Goal: Task Accomplishment & Management: Use online tool/utility

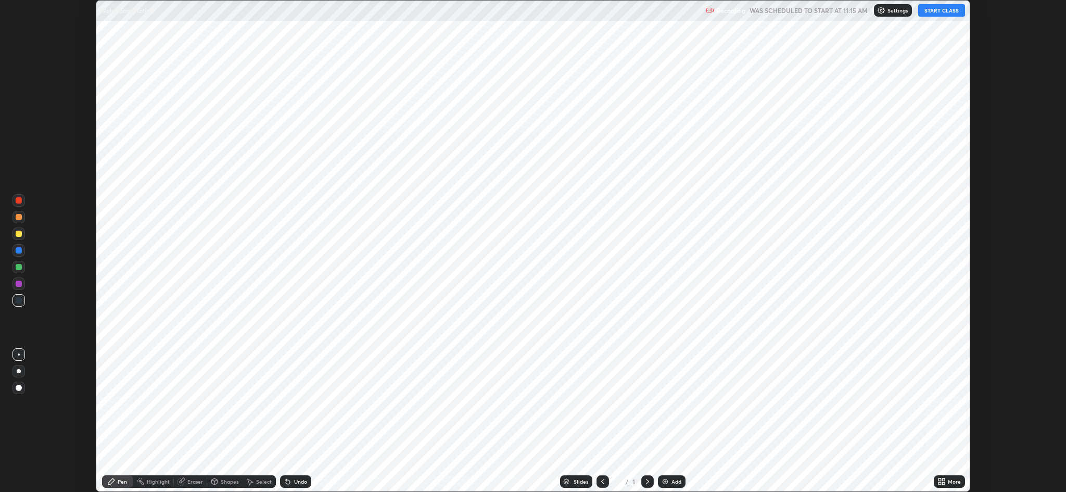
scroll to position [492, 1066]
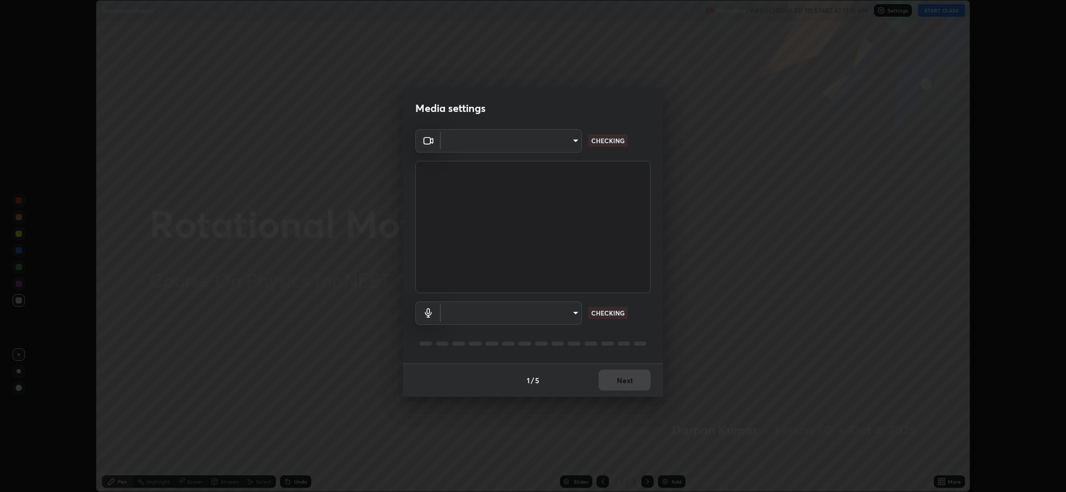
type input "8e34b32ae20a4f0b69f26c930565ddc5c539dbbcd65903d385f91d3a570b2700"
click at [562, 320] on body "Erase all Rotational Motion Recording WAS SCHEDULED TO START AT 11:15 AM Settin…" at bounding box center [533, 246] width 1066 height 492
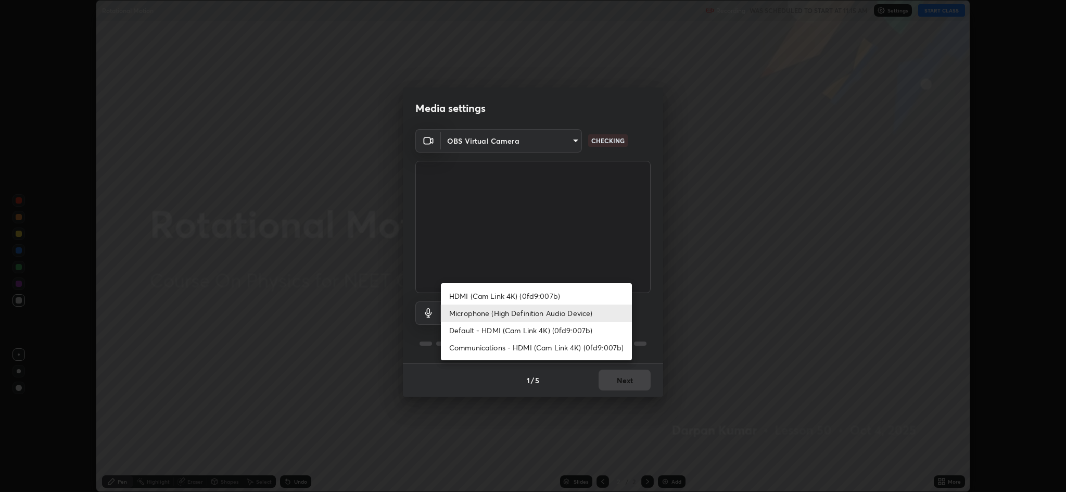
click at [509, 332] on li "Default - HDMI (Cam Link 4K) (0fd9:007b)" at bounding box center [536, 330] width 191 height 17
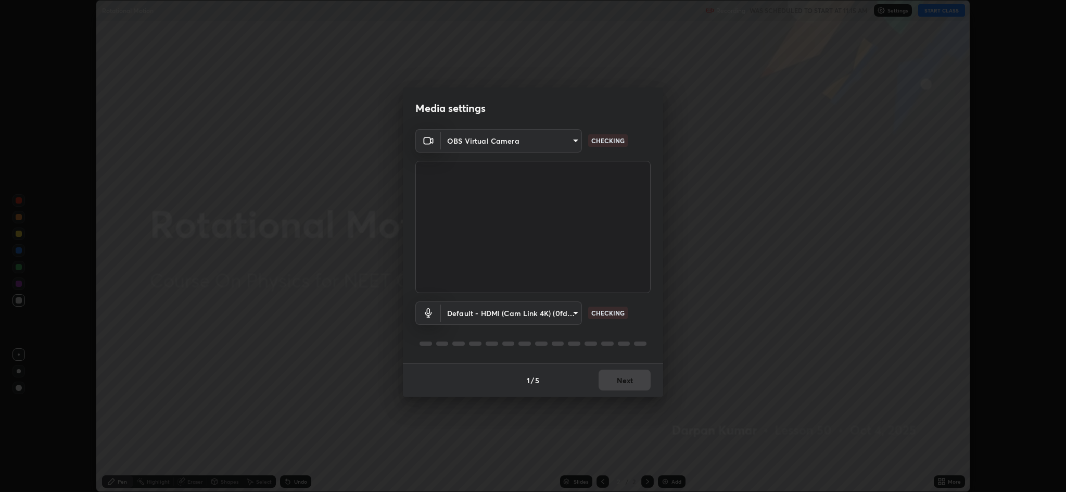
click at [516, 312] on body "Erase all Rotational Motion Recording WAS SCHEDULED TO START AT 11:15 AM Settin…" at bounding box center [533, 246] width 1066 height 492
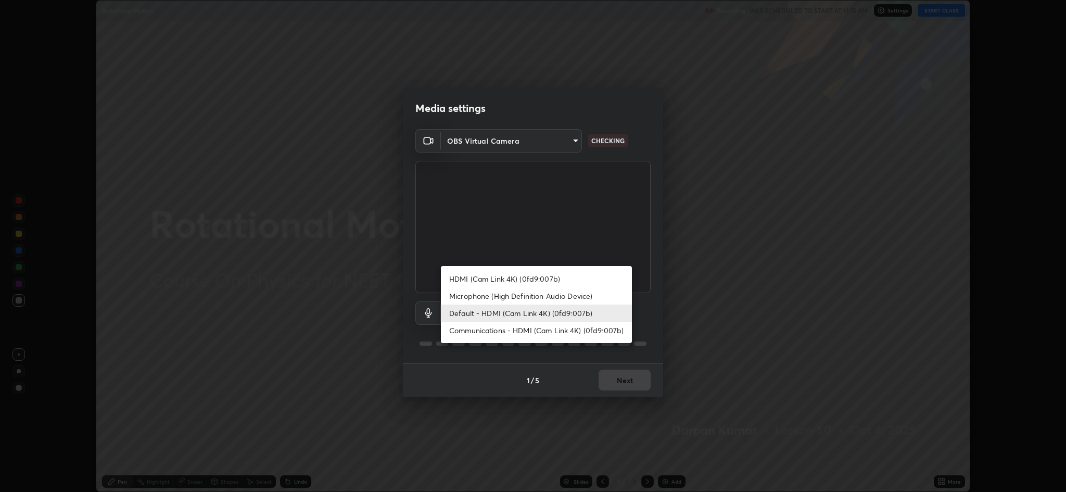
click at [495, 298] on li "Microphone (High Definition Audio Device)" at bounding box center [536, 295] width 191 height 17
type input "664c4323d255d8e58a9214b6a9055a4be341b7fbfbb270b2ade32e56b3669ea3"
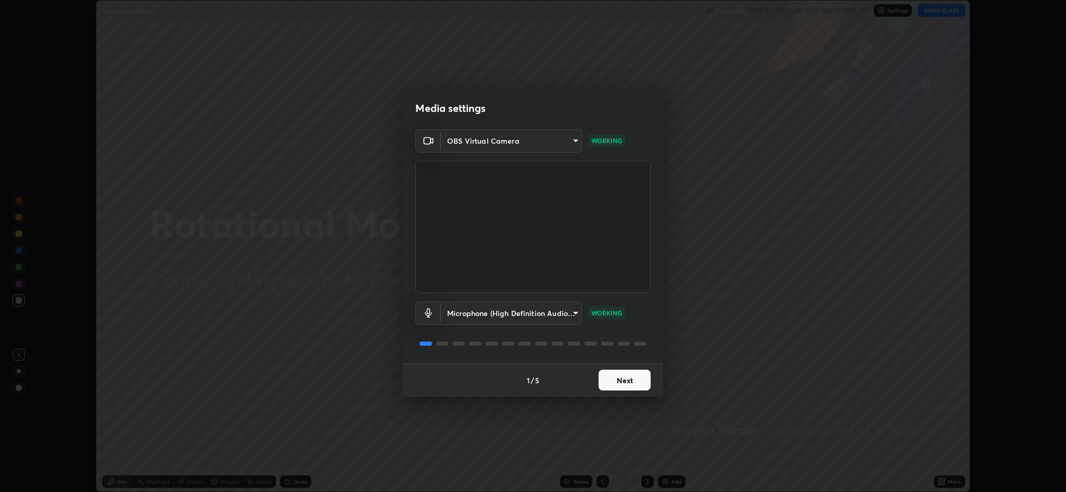
click at [631, 377] on button "Next" at bounding box center [624, 379] width 52 height 21
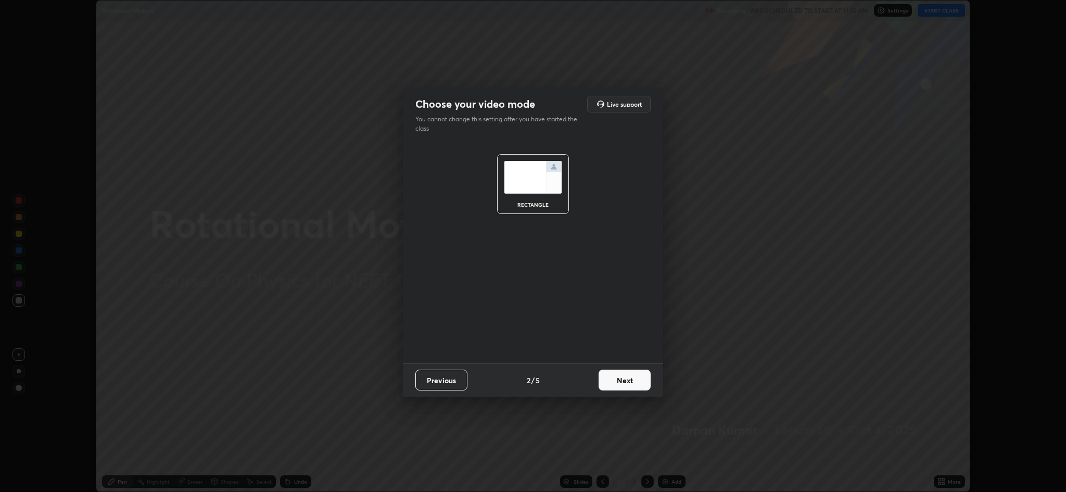
click at [631, 377] on button "Next" at bounding box center [624, 379] width 52 height 21
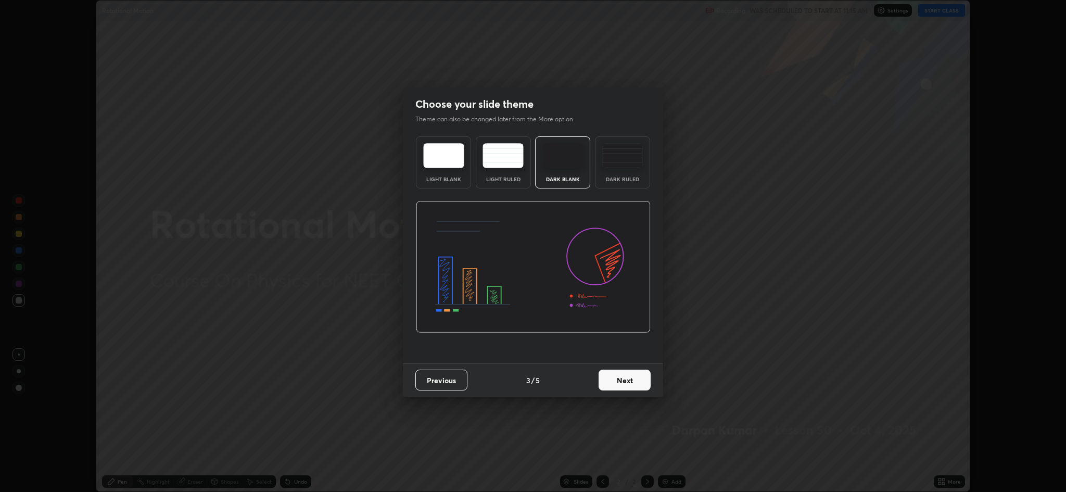
click at [631, 380] on button "Next" at bounding box center [624, 379] width 52 height 21
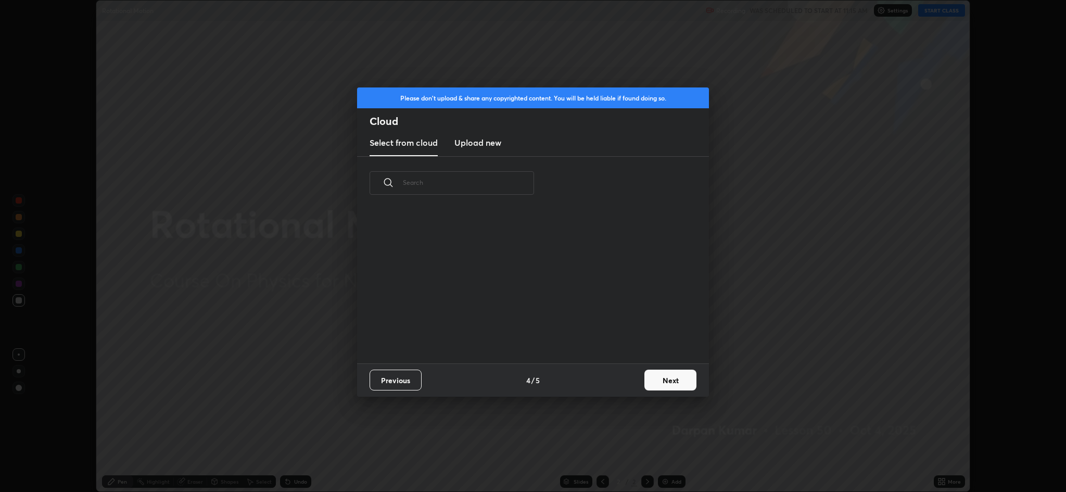
click at [653, 385] on button "Next" at bounding box center [670, 379] width 52 height 21
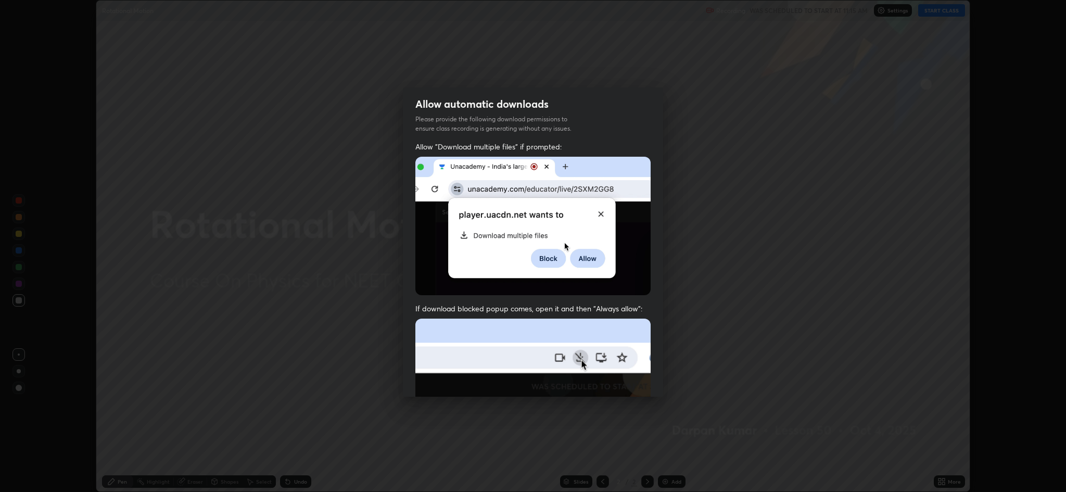
click at [657, 384] on div "Allow "Download multiple files" if prompted: If download blocked popup comes, o…" at bounding box center [533, 361] width 260 height 438
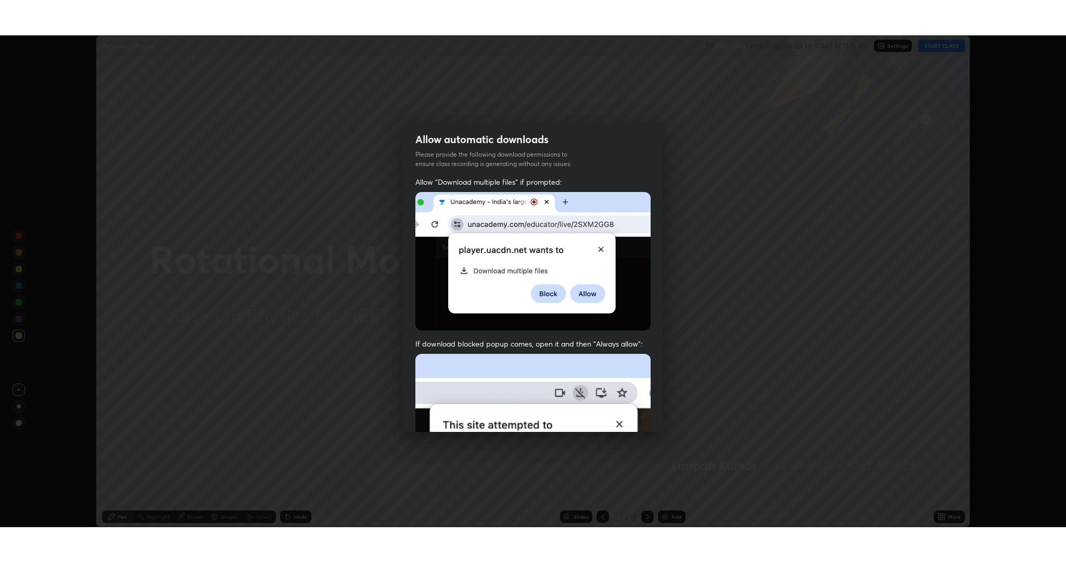
scroll to position [211, 0]
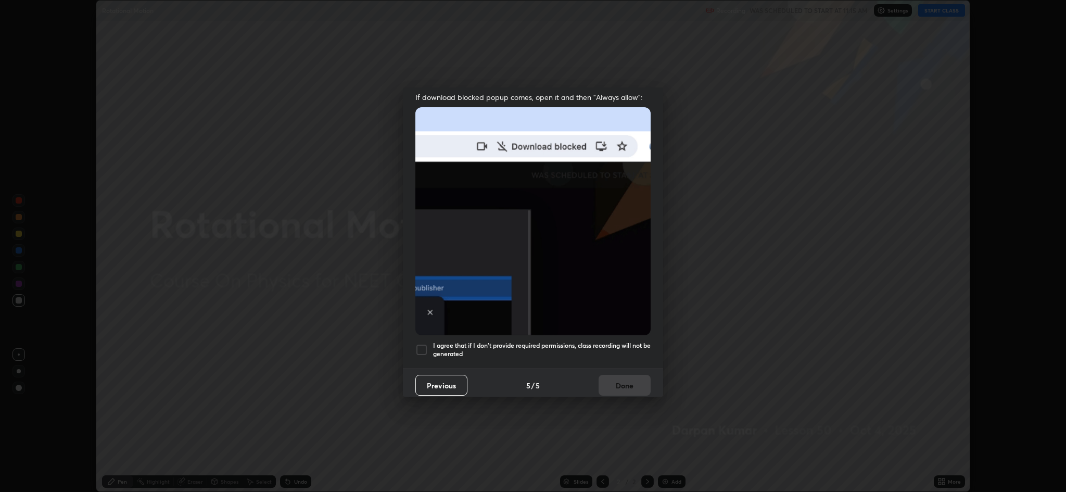
click at [628, 346] on h5 "I agree that if I don't provide required permissions, class recording will not …" at bounding box center [542, 349] width 218 height 16
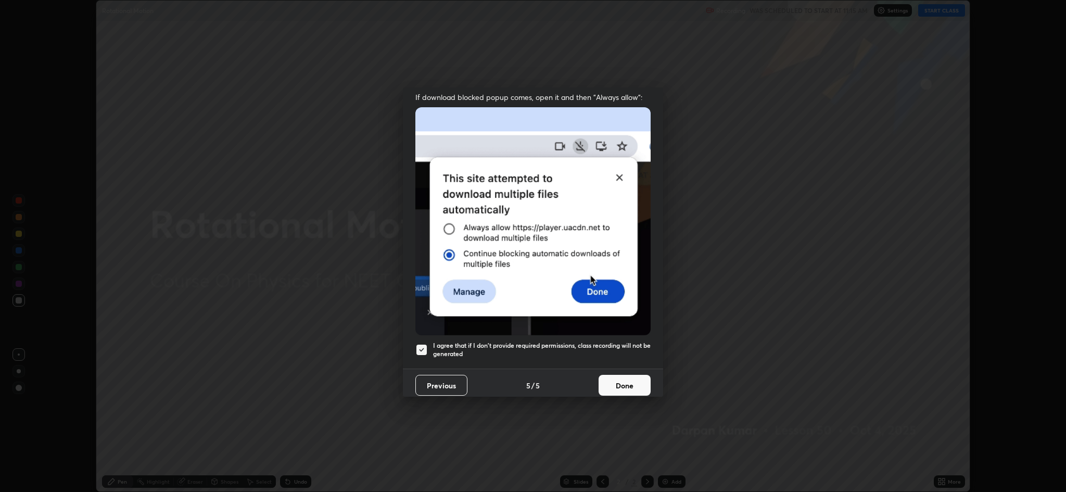
click at [631, 390] on button "Done" at bounding box center [624, 385] width 52 height 21
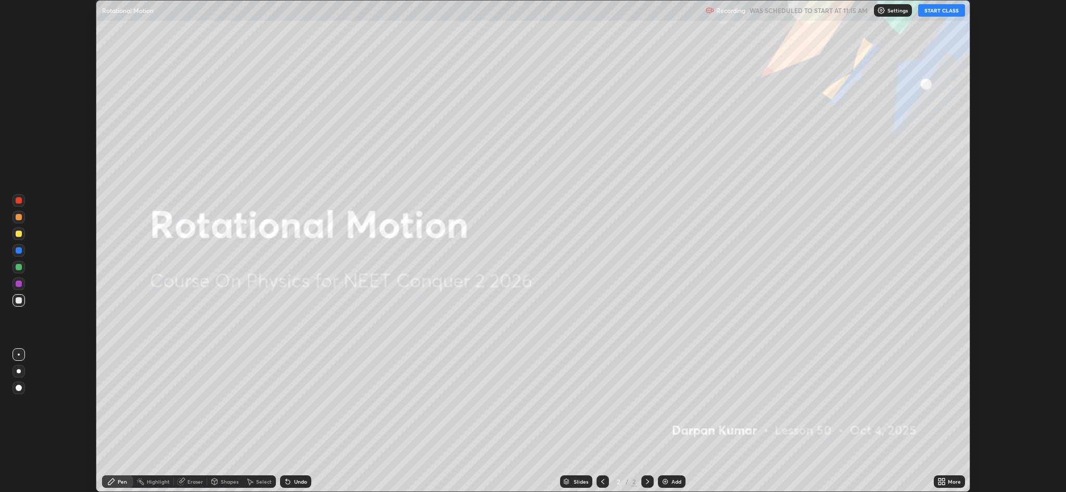
click at [942, 14] on button "START CLASS" at bounding box center [941, 10] width 47 height 12
click at [949, 480] on div "More" at bounding box center [954, 481] width 13 height 5
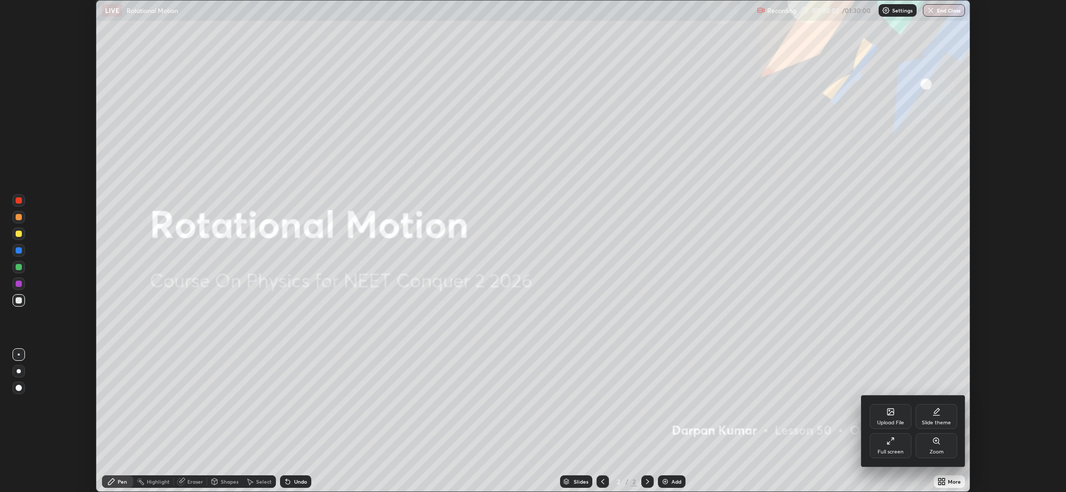
click at [898, 451] on div "Full screen" at bounding box center [890, 451] width 26 height 5
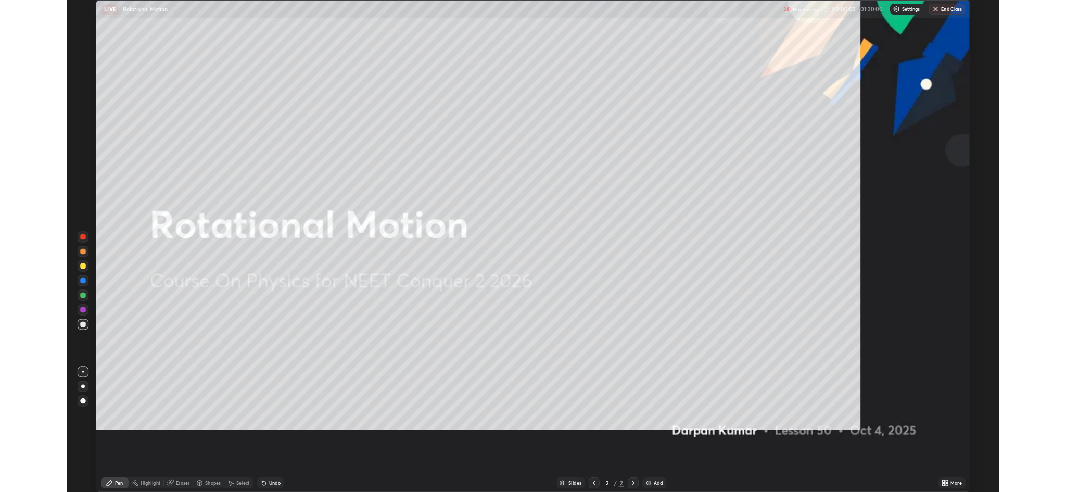
scroll to position [562, 1066]
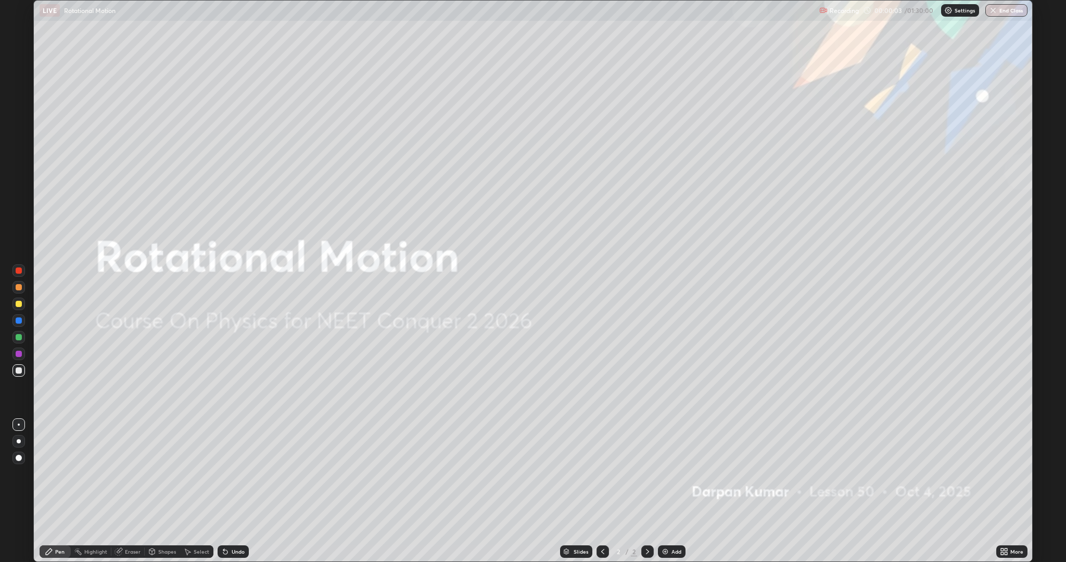
click at [675, 491] on div "Add" at bounding box center [676, 551] width 10 height 5
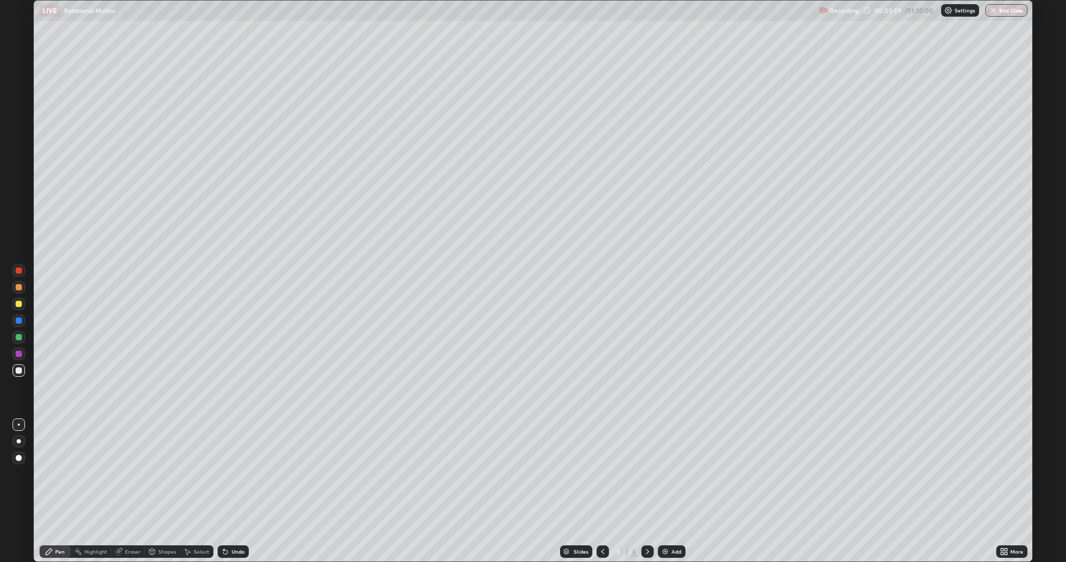
click at [19, 354] on div at bounding box center [19, 354] width 6 height 6
click at [19, 337] on div at bounding box center [19, 337] width 6 height 6
click at [19, 304] on div at bounding box center [19, 304] width 6 height 6
click at [17, 288] on div at bounding box center [19, 287] width 6 height 6
click at [18, 368] on div at bounding box center [19, 370] width 6 height 6
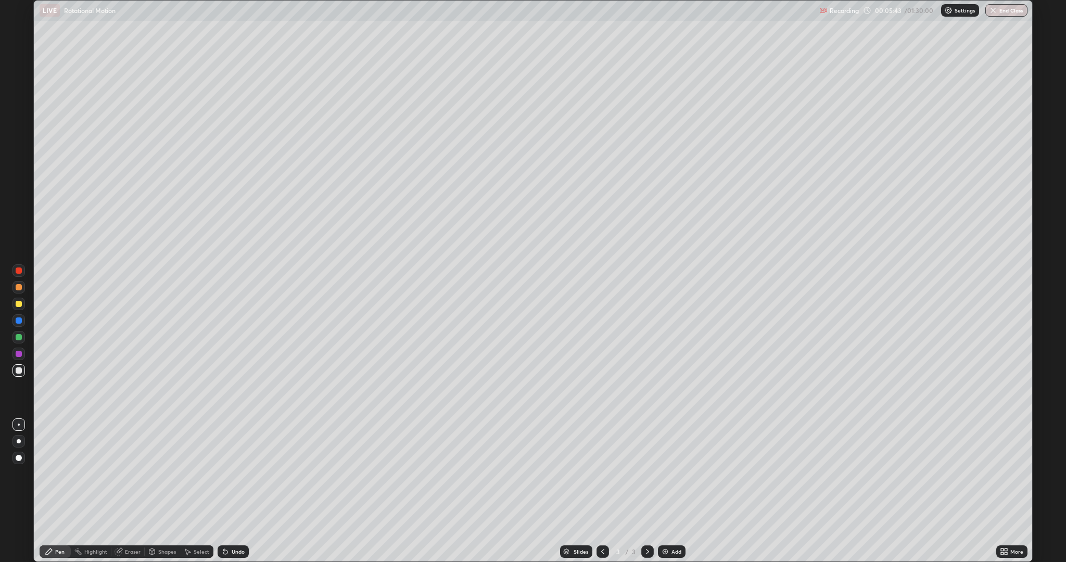
click at [673, 491] on div "Add" at bounding box center [676, 551] width 10 height 5
click at [19, 354] on div at bounding box center [19, 354] width 6 height 6
click at [21, 337] on div at bounding box center [19, 337] width 6 height 6
click at [1005, 491] on icon at bounding box center [1005, 553] width 3 height 3
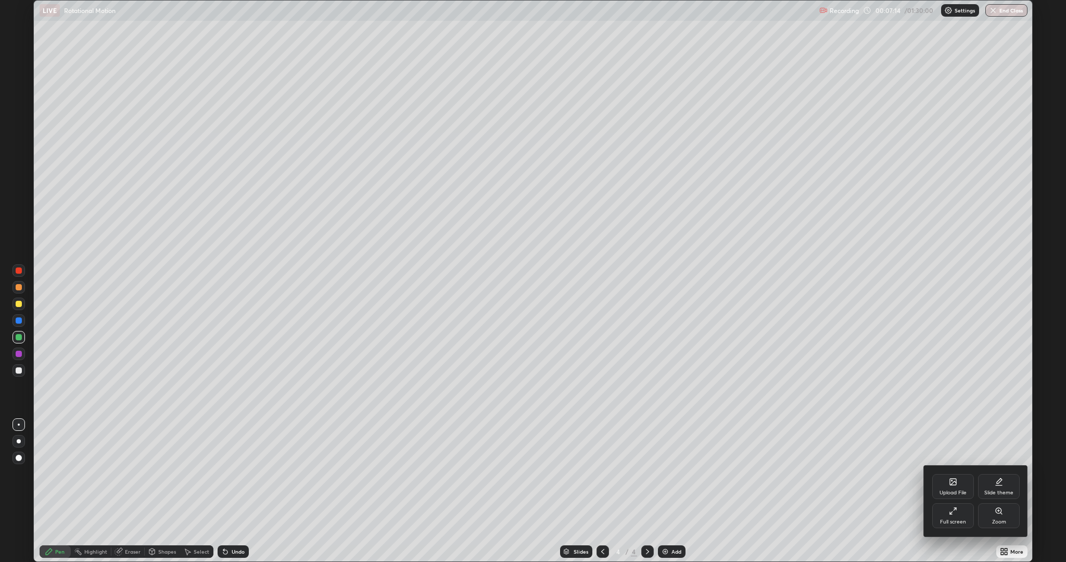
click at [947, 491] on div "Full screen" at bounding box center [953, 515] width 42 height 25
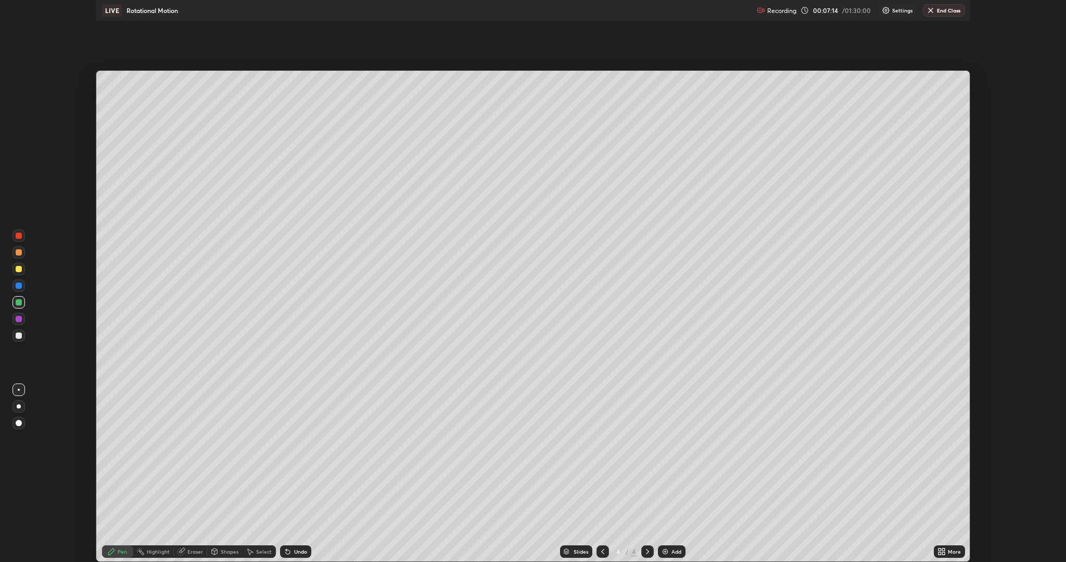
scroll to position [51550, 50976]
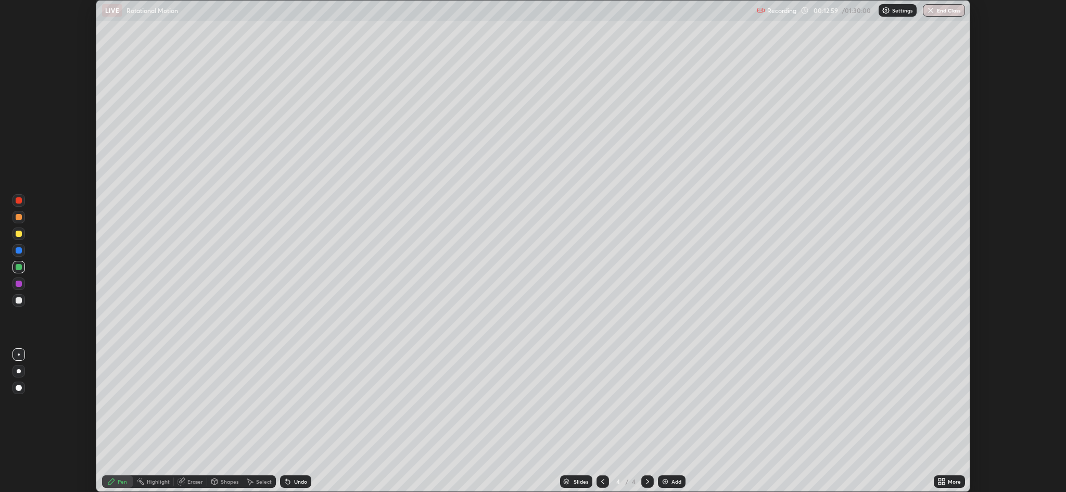
click at [21, 284] on div at bounding box center [19, 284] width 6 height 6
click at [236, 481] on div "Shapes" at bounding box center [230, 481] width 18 height 5
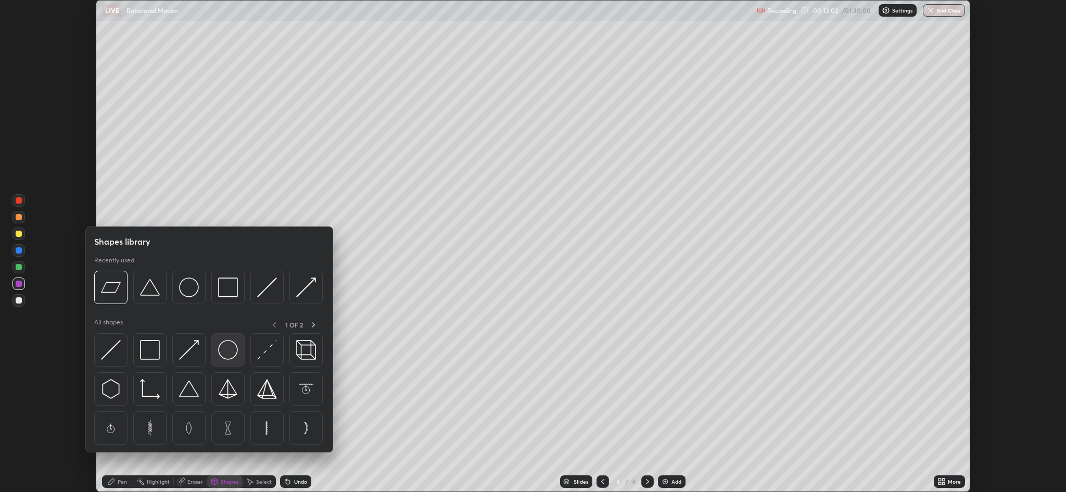
click at [228, 351] on img at bounding box center [228, 350] width 20 height 20
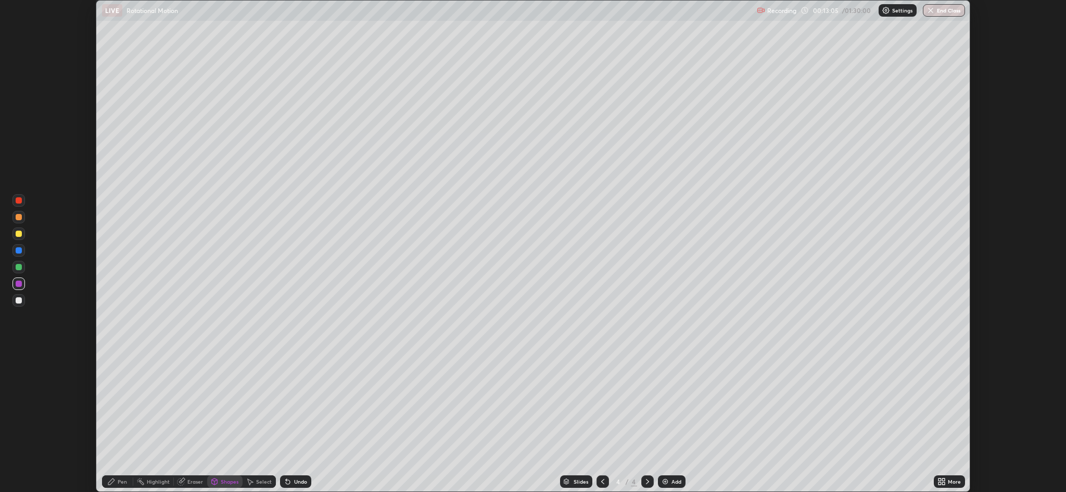
click at [19, 200] on div at bounding box center [19, 200] width 6 height 6
click at [122, 481] on div "Pen" at bounding box center [122, 481] width 9 height 5
click at [295, 483] on div "Undo" at bounding box center [300, 481] width 13 height 5
click at [297, 481] on div "Undo" at bounding box center [300, 481] width 13 height 5
click at [228, 483] on div "Shapes" at bounding box center [230, 481] width 18 height 5
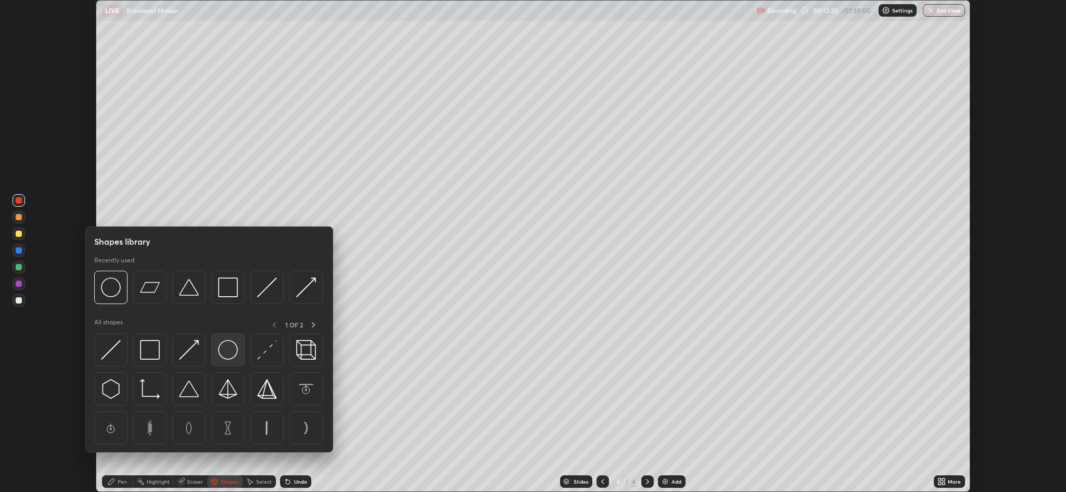
click at [231, 360] on div at bounding box center [227, 349] width 33 height 33
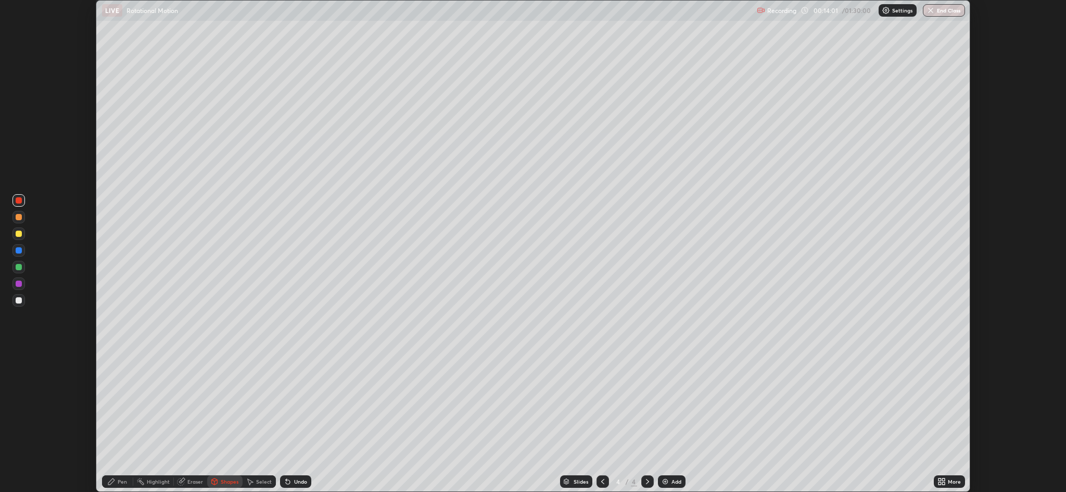
click at [19, 284] on div at bounding box center [19, 284] width 6 height 6
click at [271, 482] on div "Select" at bounding box center [259, 481] width 33 height 12
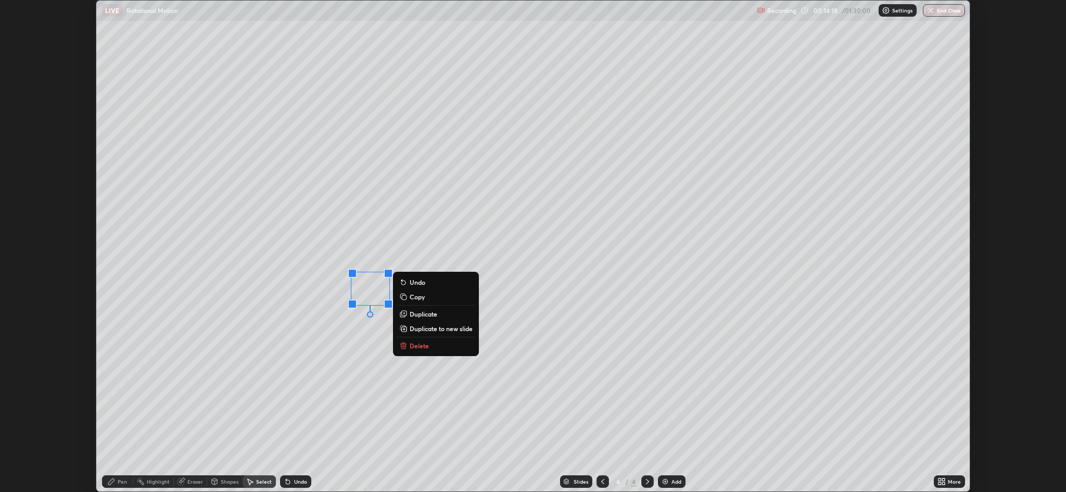
click at [111, 481] on icon at bounding box center [111, 481] width 6 height 6
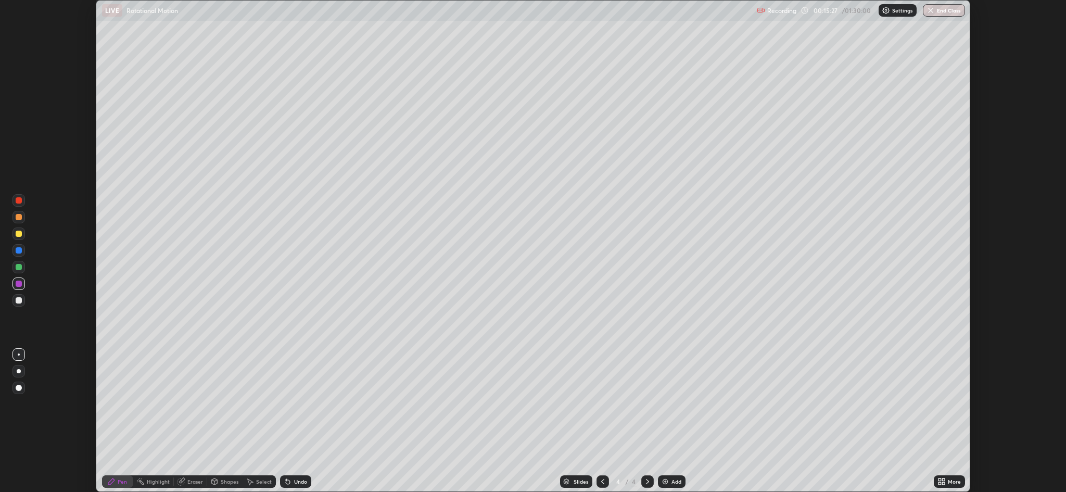
click at [261, 479] on div "Select" at bounding box center [264, 481] width 16 height 5
click at [231, 327] on div "0 ° Undo Copy Duplicate Duplicate to new slide Delete" at bounding box center [532, 246] width 873 height 491
click at [129, 481] on div "Pen" at bounding box center [117, 481] width 31 height 12
click at [676, 482] on div "Add" at bounding box center [676, 481] width 10 height 5
click at [19, 267] on div at bounding box center [19, 267] width 6 height 6
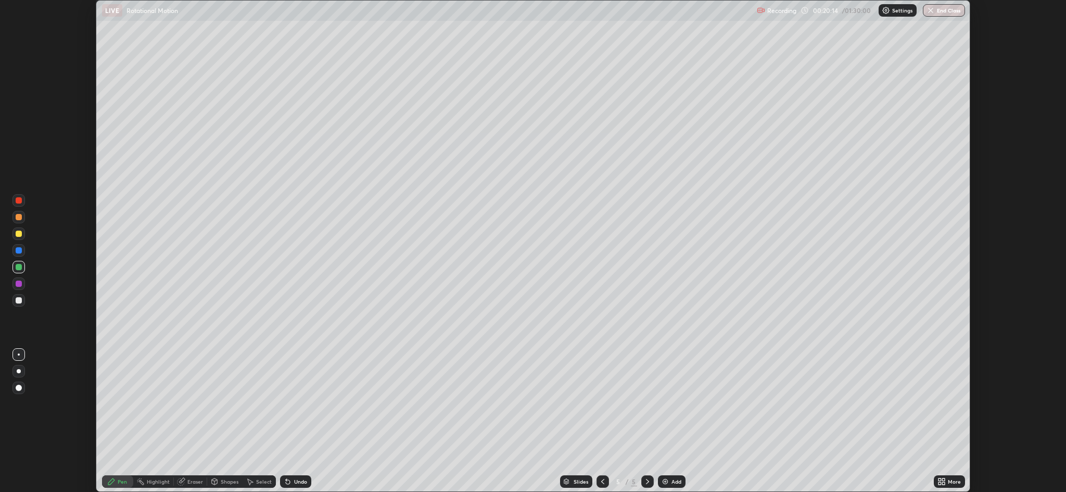
click at [19, 284] on div at bounding box center [19, 284] width 6 height 6
click at [19, 300] on div at bounding box center [19, 300] width 6 height 6
click at [197, 479] on div "Eraser" at bounding box center [195, 481] width 16 height 5
click at [117, 478] on div "Pen" at bounding box center [117, 481] width 31 height 12
click at [20, 281] on div at bounding box center [19, 284] width 6 height 6
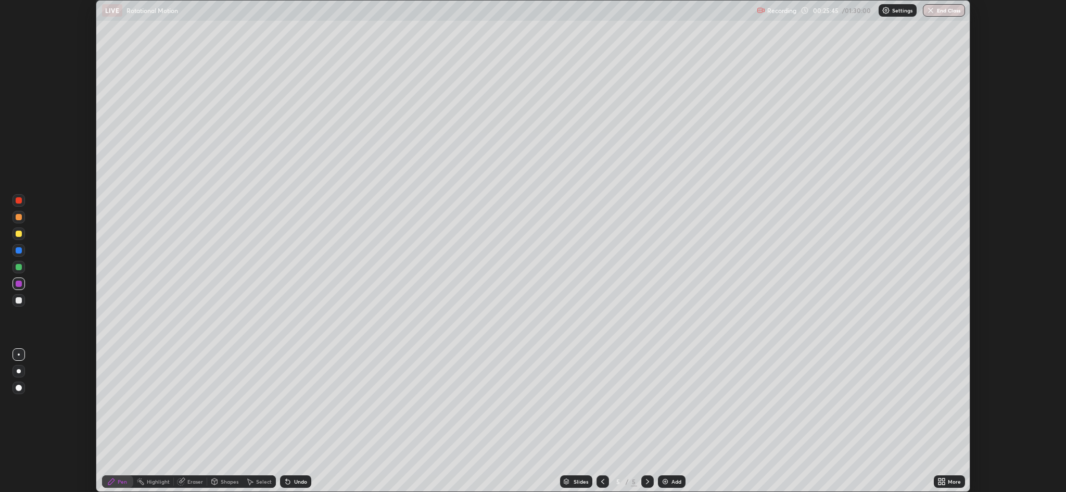
click at [679, 480] on div "Add" at bounding box center [676, 481] width 10 height 5
click at [19, 267] on div at bounding box center [19, 267] width 6 height 6
click at [16, 286] on div at bounding box center [18, 283] width 12 height 12
click at [295, 481] on div "Undo" at bounding box center [300, 481] width 13 height 5
click at [20, 300] on div at bounding box center [19, 300] width 6 height 6
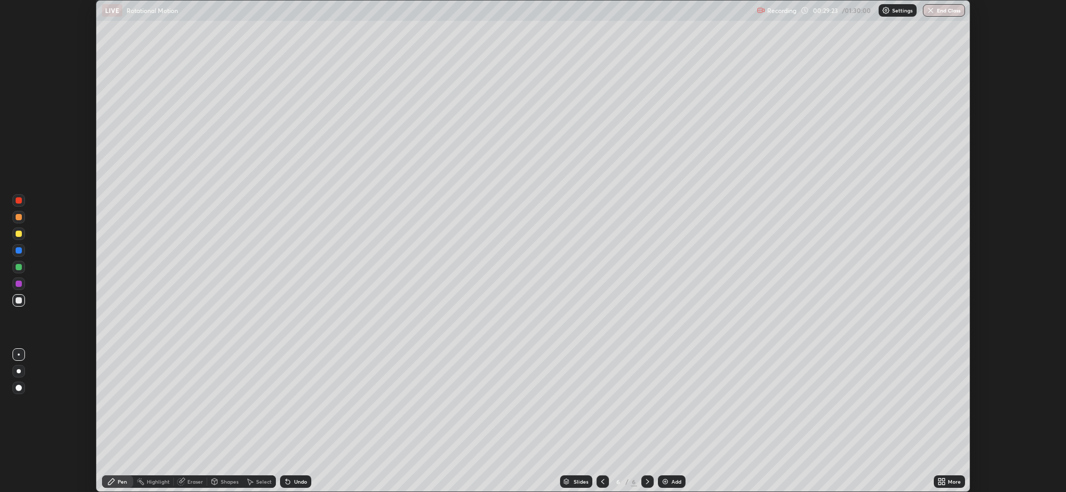
click at [667, 485] on img at bounding box center [665, 481] width 8 height 8
click at [18, 284] on div at bounding box center [19, 284] width 6 height 6
click at [222, 481] on div "Shapes" at bounding box center [230, 481] width 18 height 5
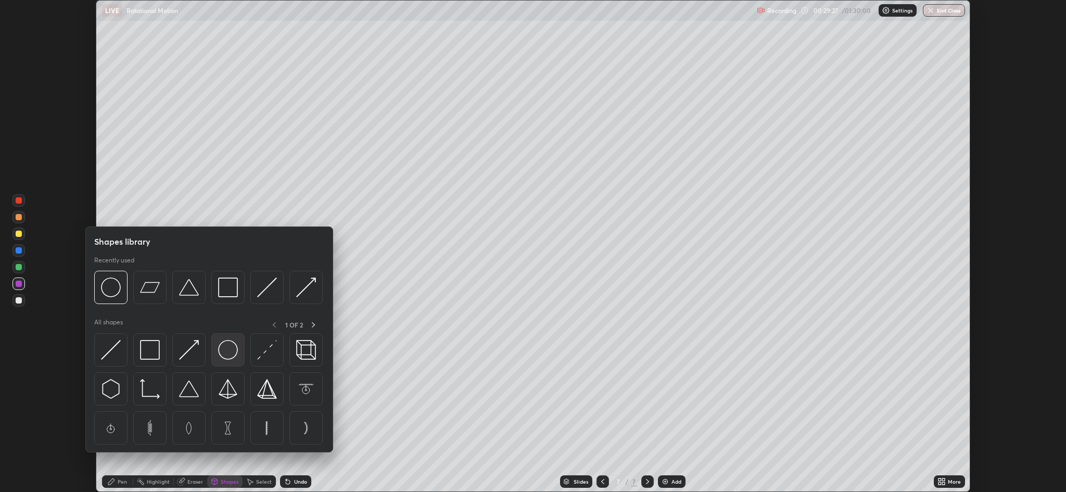
click at [224, 351] on img at bounding box center [228, 350] width 20 height 20
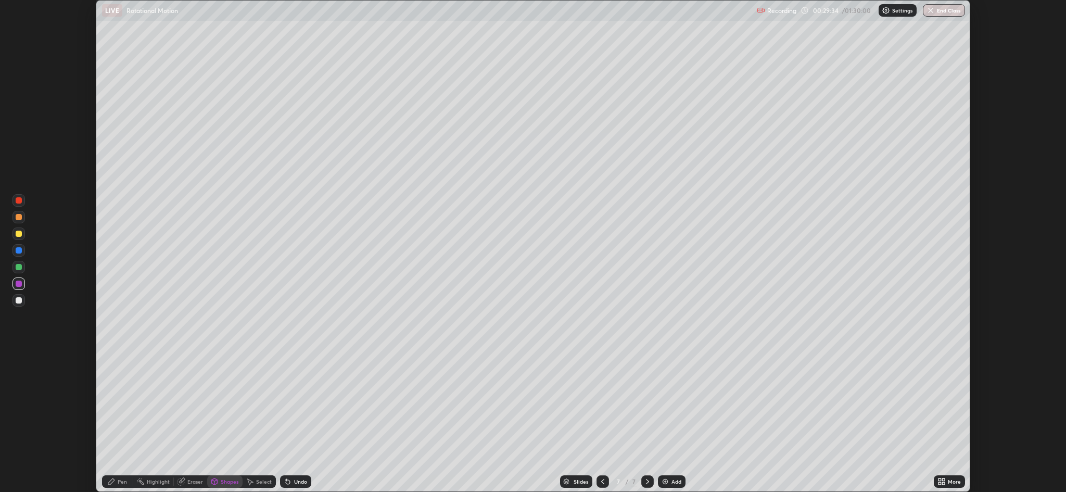
click at [119, 482] on div "Pen" at bounding box center [122, 481] width 9 height 5
click at [20, 232] on div at bounding box center [19, 234] width 6 height 6
click at [299, 482] on div "Undo" at bounding box center [300, 481] width 13 height 5
click at [299, 481] on div "Undo" at bounding box center [300, 481] width 13 height 5
click at [195, 481] on div "Eraser" at bounding box center [195, 481] width 16 height 5
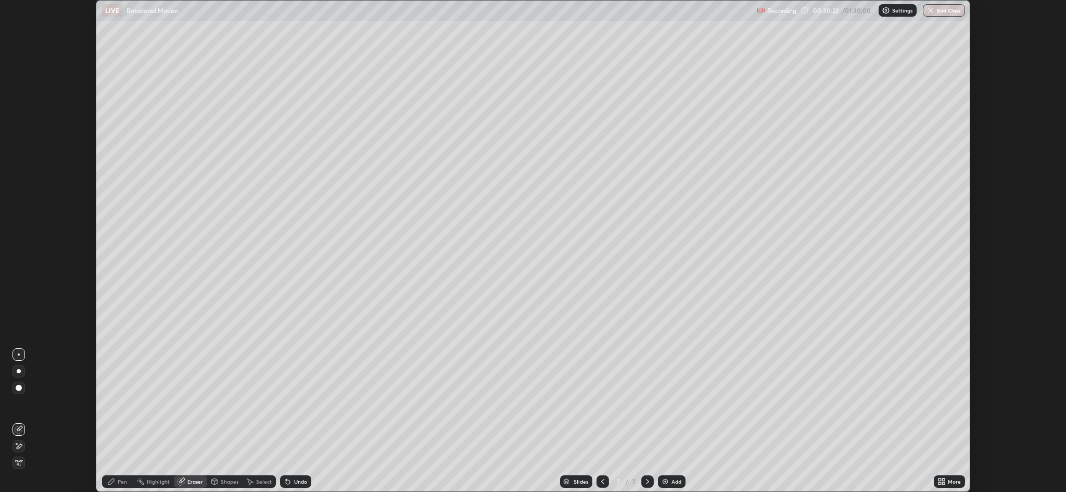
click at [122, 481] on div "Pen" at bounding box center [122, 481] width 9 height 5
click at [21, 299] on div at bounding box center [19, 300] width 6 height 6
click at [288, 481] on icon at bounding box center [288, 482] width 4 height 4
click at [299, 481] on div "Undo" at bounding box center [300, 481] width 13 height 5
click at [213, 480] on icon at bounding box center [215, 481] width 6 height 2
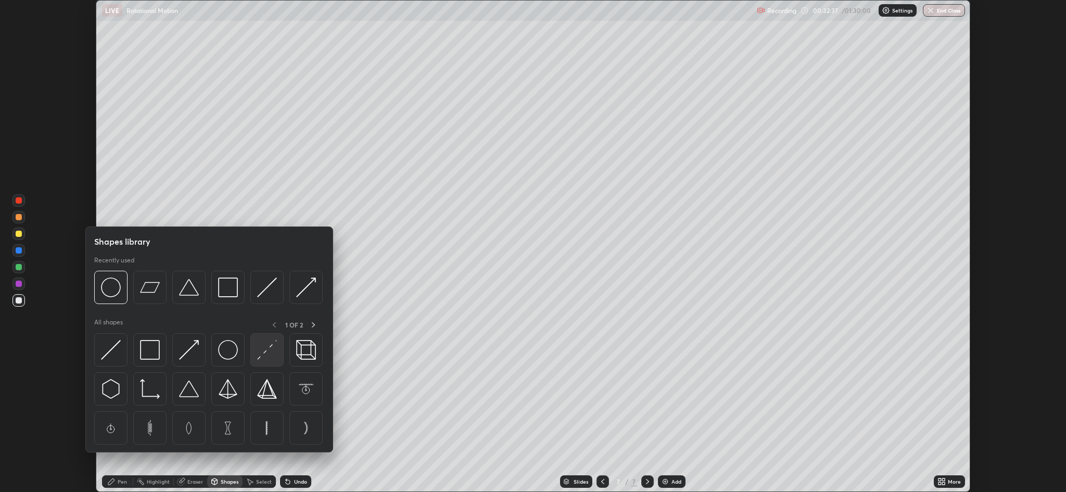
click at [272, 353] on img at bounding box center [267, 350] width 20 height 20
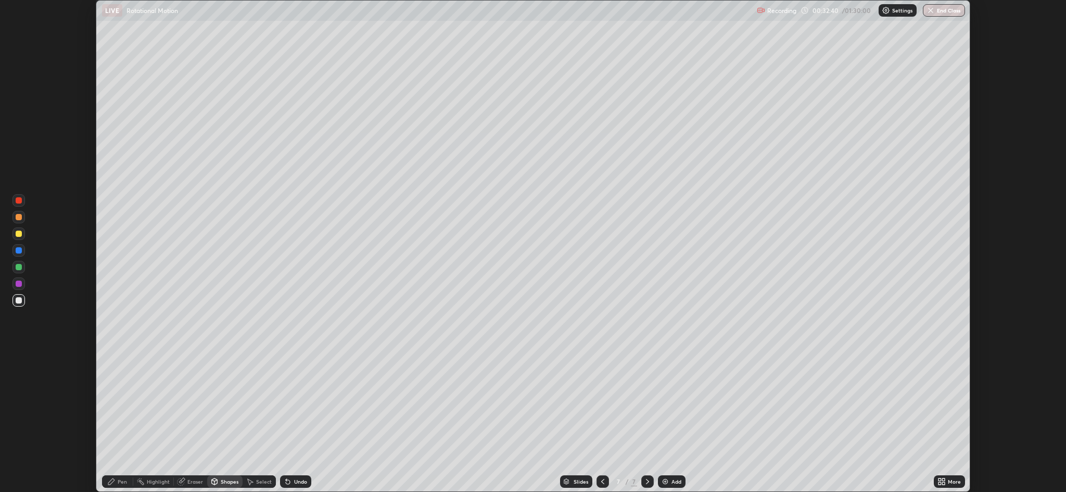
click at [114, 482] on icon at bounding box center [111, 481] width 8 height 8
click at [304, 479] on div "Undo" at bounding box center [300, 481] width 13 height 5
click at [302, 479] on div "Undo" at bounding box center [300, 481] width 13 height 5
click at [19, 284] on div at bounding box center [19, 284] width 6 height 6
click at [202, 485] on div "Eraser" at bounding box center [190, 481] width 33 height 12
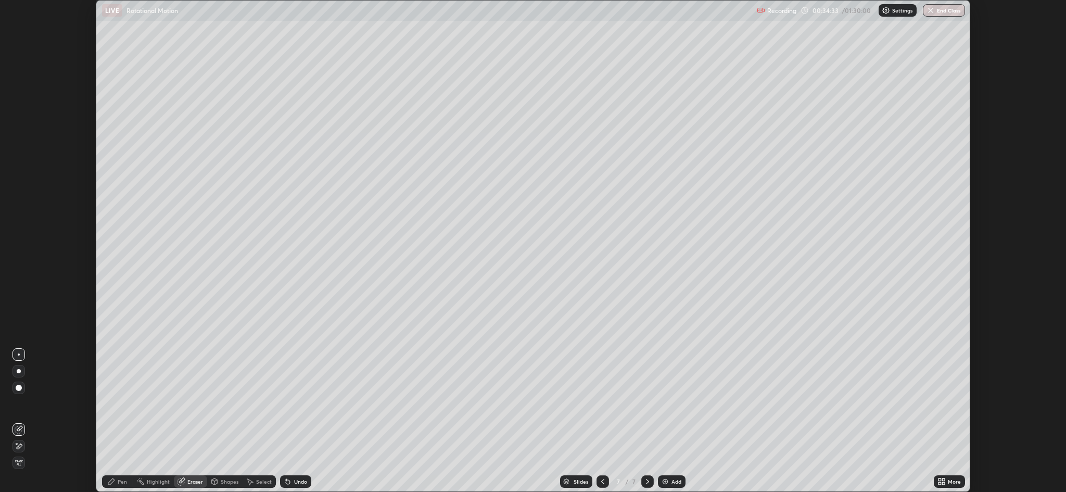
click at [126, 481] on div "Pen" at bounding box center [122, 481] width 9 height 5
click at [671, 480] on div "Add" at bounding box center [676, 481] width 10 height 5
click at [219, 483] on div "Shapes" at bounding box center [224, 481] width 35 height 12
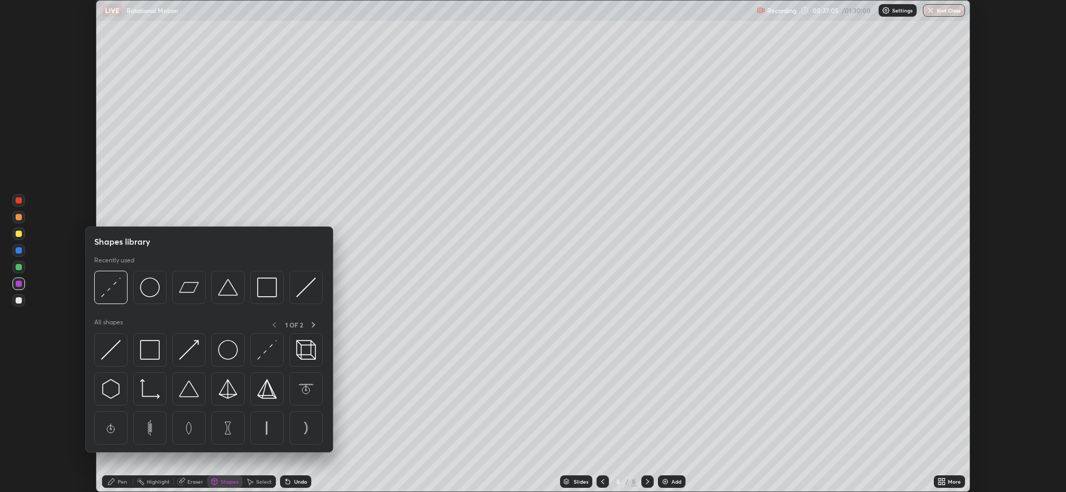
click at [226, 350] on img at bounding box center [228, 350] width 20 height 20
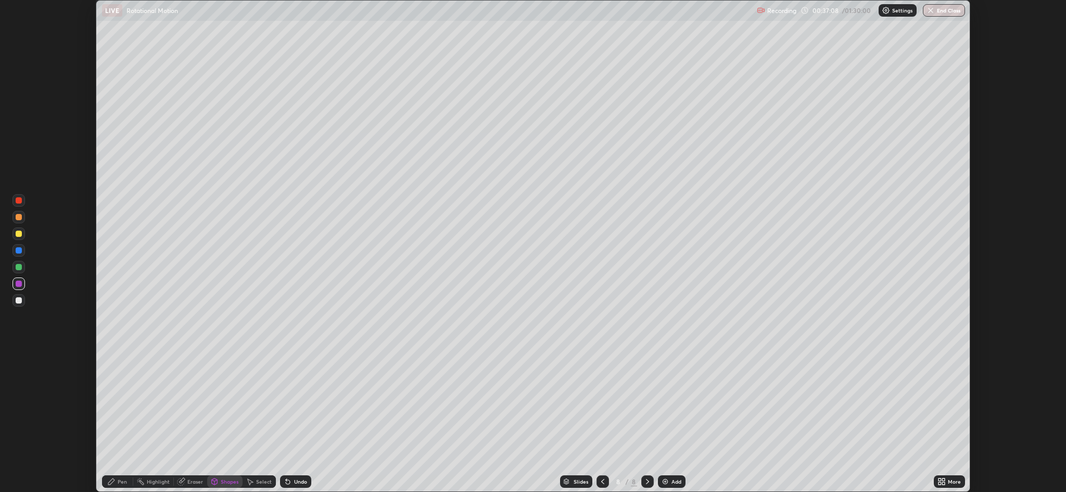
click at [227, 482] on div "Shapes" at bounding box center [230, 481] width 18 height 5
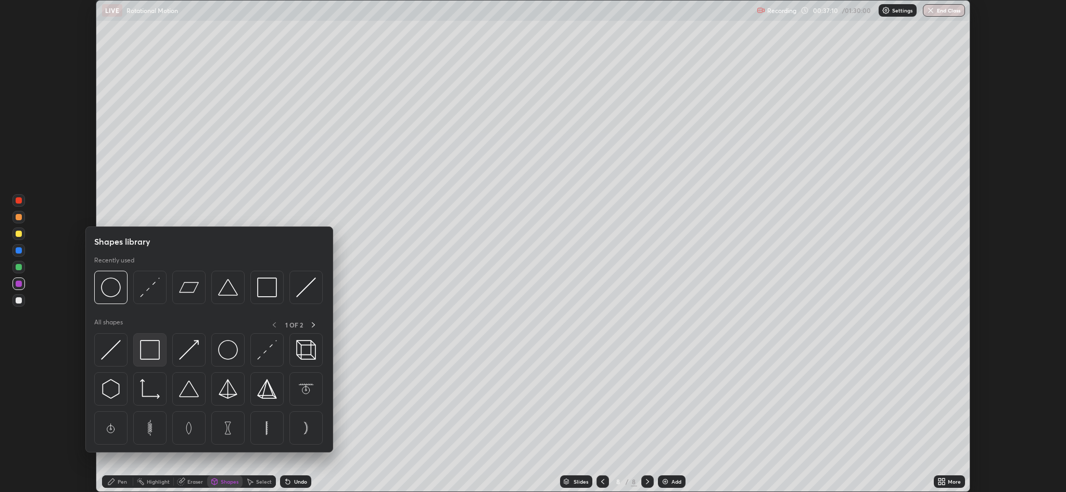
click at [156, 356] on img at bounding box center [150, 350] width 20 height 20
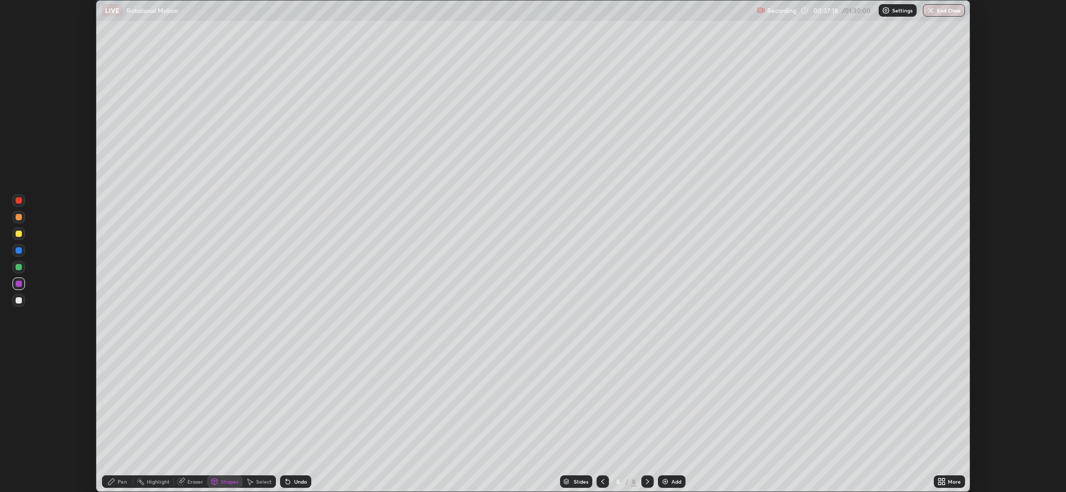
click at [123, 480] on div "Pen" at bounding box center [122, 481] width 9 height 5
click at [19, 267] on div at bounding box center [19, 267] width 6 height 6
click at [296, 482] on div "Undo" at bounding box center [300, 481] width 13 height 5
click at [19, 284] on div at bounding box center [19, 284] width 6 height 6
click at [19, 267] on div at bounding box center [19, 267] width 6 height 6
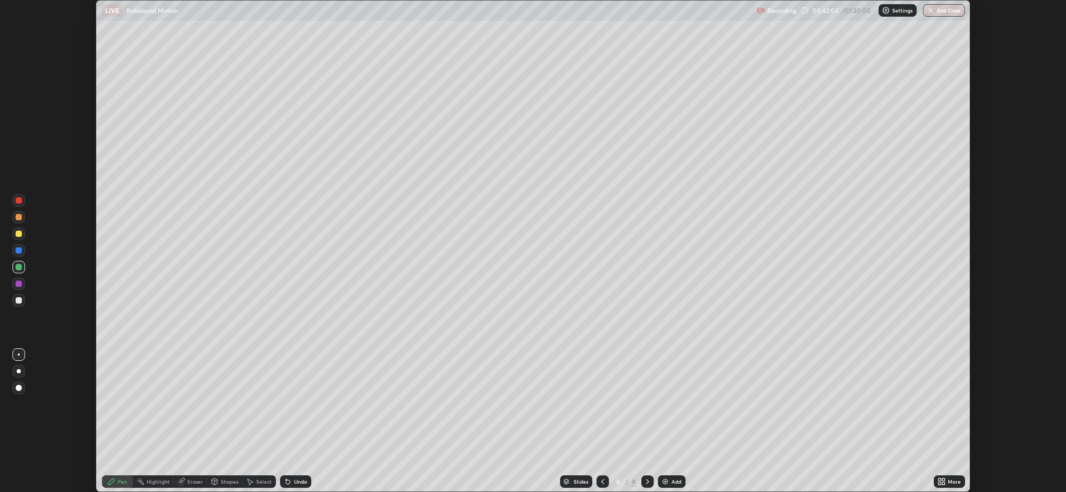
click at [301, 484] on div "Undo" at bounding box center [300, 481] width 13 height 5
click at [287, 480] on icon at bounding box center [288, 482] width 4 height 4
click at [195, 480] on div "Eraser" at bounding box center [195, 481] width 16 height 5
click at [122, 479] on div "Pen" at bounding box center [122, 481] width 9 height 5
click at [200, 481] on div "Eraser" at bounding box center [195, 481] width 16 height 5
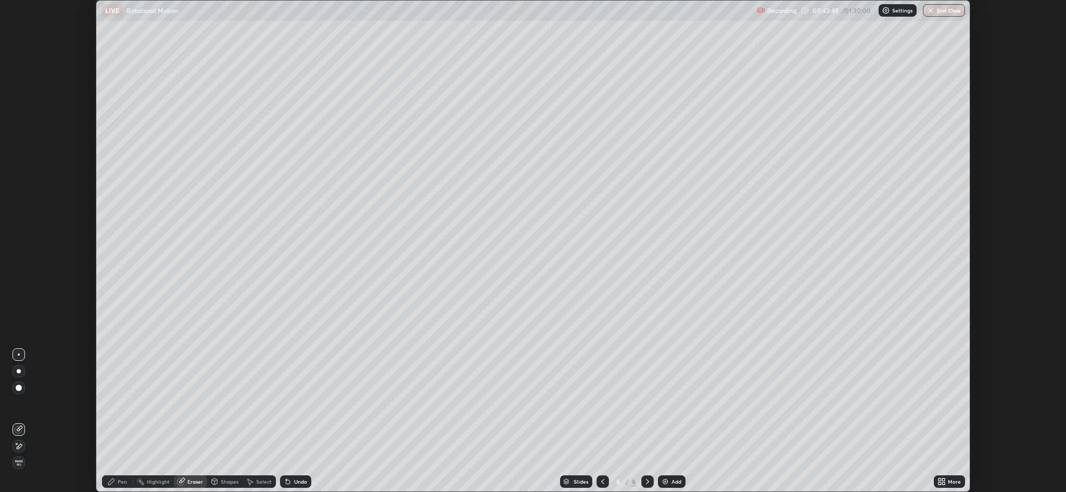
click at [139, 478] on circle at bounding box center [139, 478] width 1 height 1
click at [111, 481] on icon at bounding box center [111, 481] width 6 height 6
click at [19, 300] on div at bounding box center [19, 300] width 6 height 6
click at [944, 484] on icon at bounding box center [943, 483] width 3 height 3
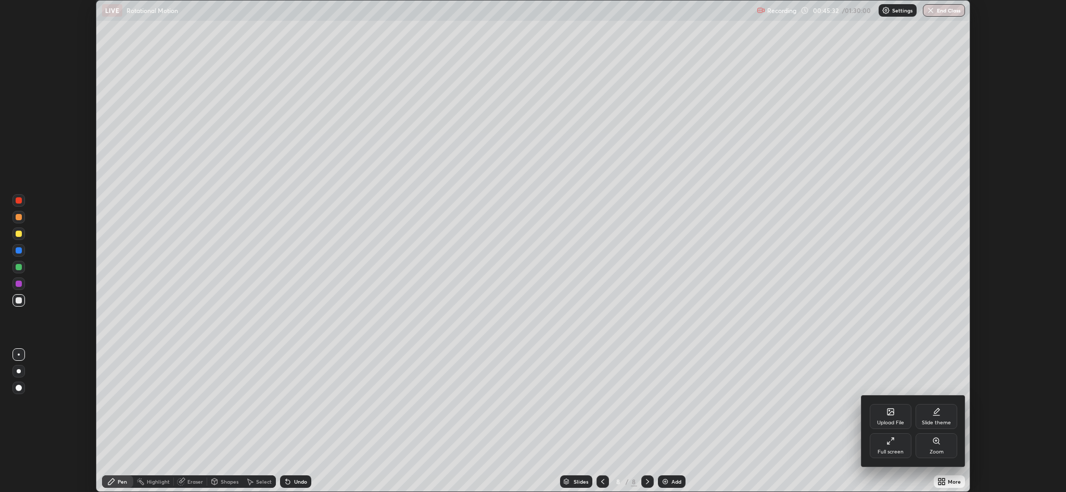
click at [897, 445] on div "Full screen" at bounding box center [891, 445] width 42 height 25
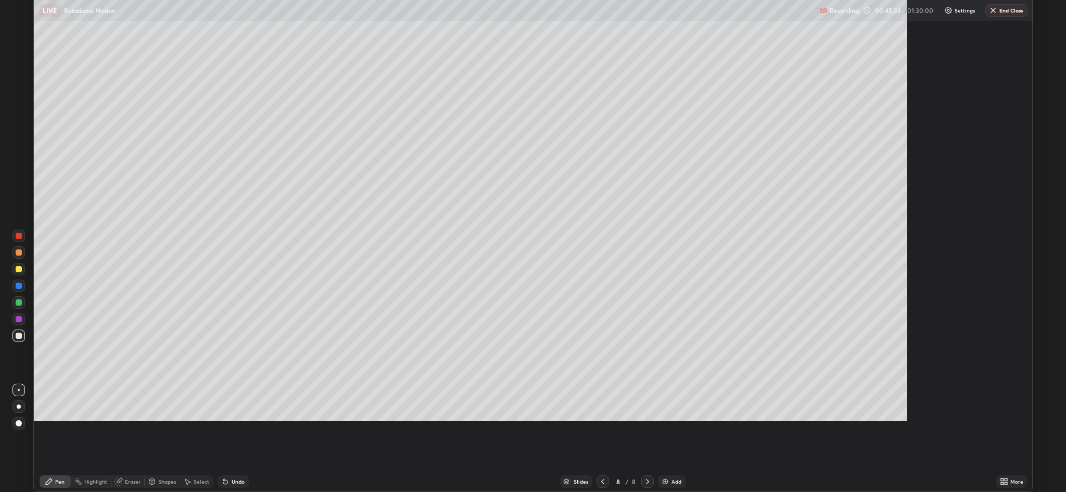
scroll to position [562, 1066]
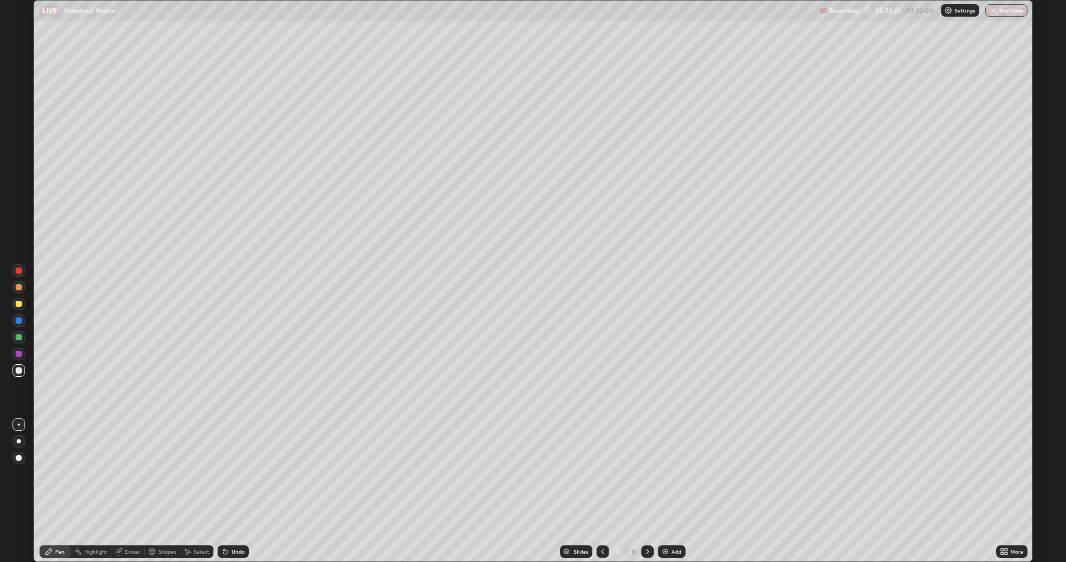
click at [672, 491] on div "Add" at bounding box center [676, 551] width 10 height 5
click at [168, 491] on div "Shapes" at bounding box center [167, 551] width 18 height 5
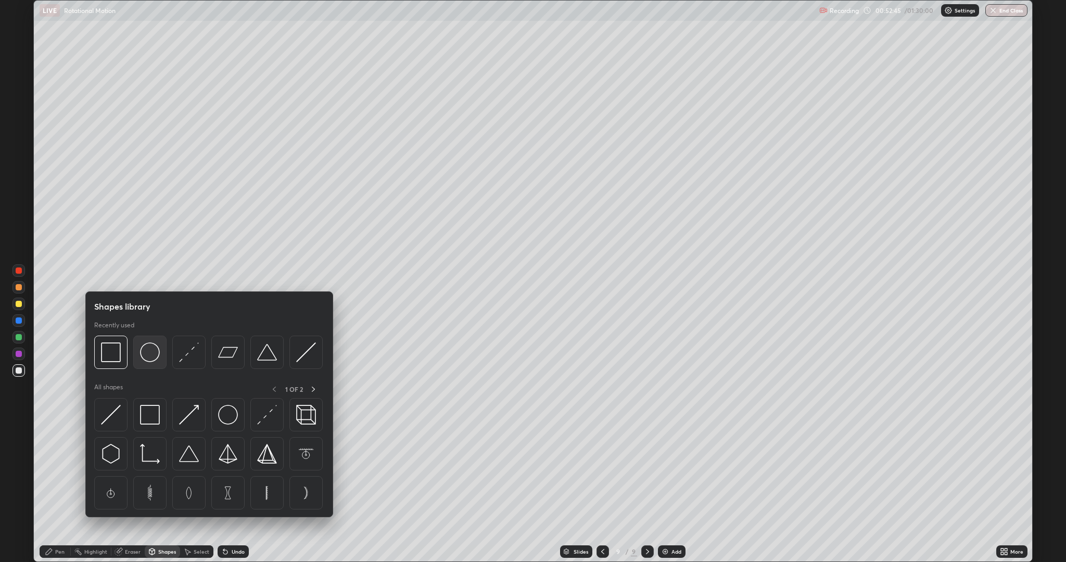
click at [155, 353] on img at bounding box center [150, 352] width 20 height 20
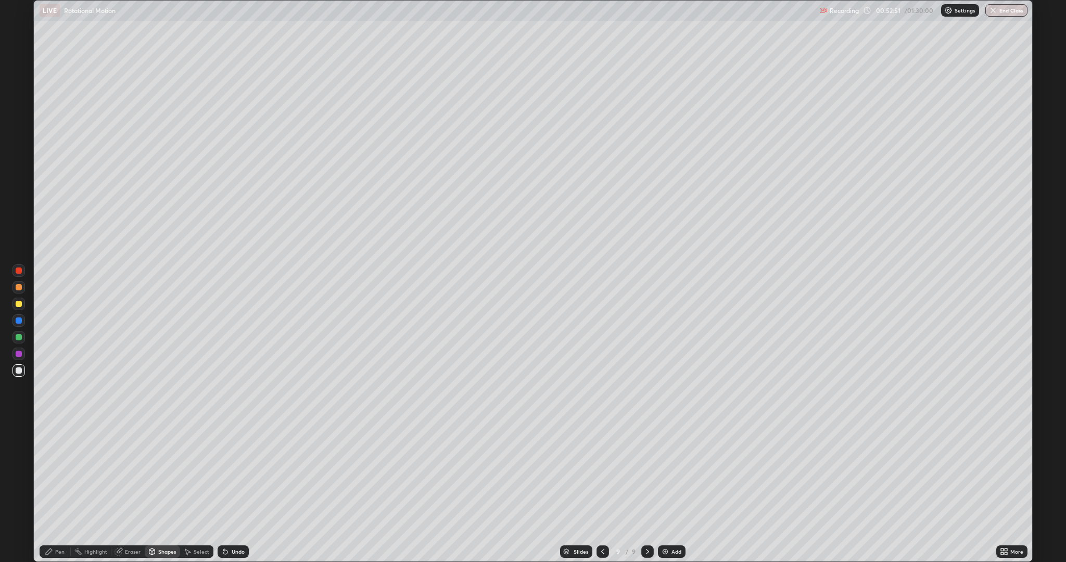
click at [59, 491] on div "Pen" at bounding box center [59, 551] width 9 height 5
click at [174, 491] on div "Shapes" at bounding box center [167, 551] width 18 height 5
click at [236, 491] on div "Undo" at bounding box center [238, 551] width 13 height 5
click at [60, 491] on div "Pen" at bounding box center [59, 551] width 9 height 5
click at [236, 491] on div "Undo" at bounding box center [238, 551] width 13 height 5
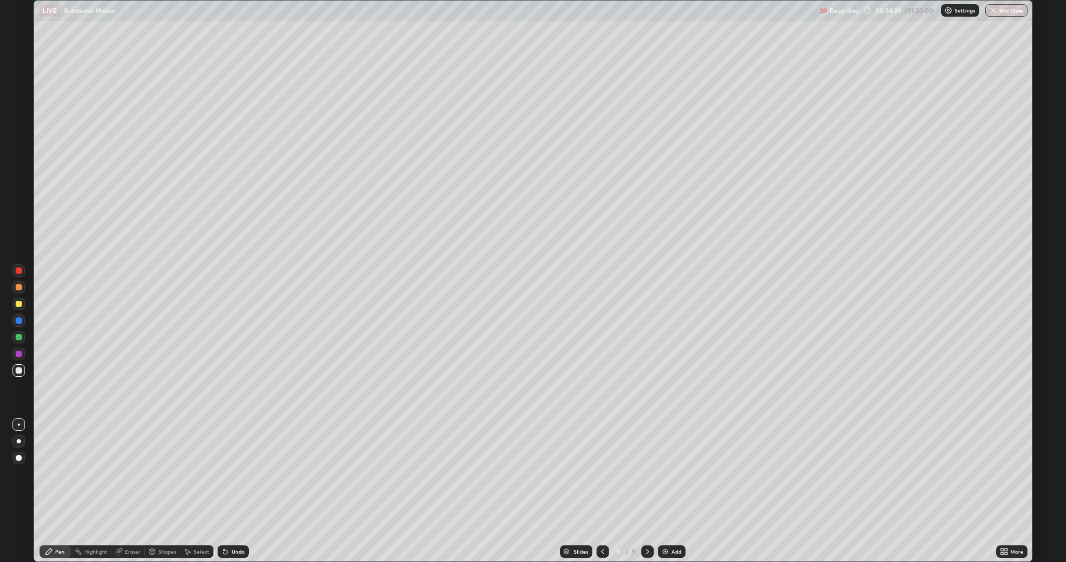
click at [236, 491] on div "Undo" at bounding box center [238, 551] width 13 height 5
click at [223, 491] on icon at bounding box center [225, 552] width 4 height 4
click at [241, 491] on div "Undo" at bounding box center [238, 551] width 13 height 5
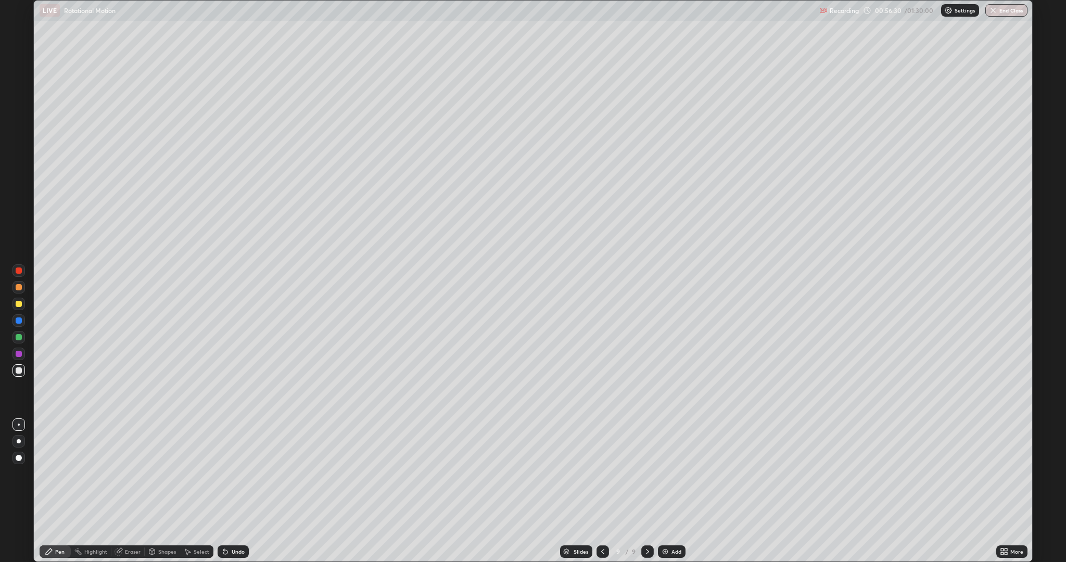
click at [132, 491] on div "Eraser" at bounding box center [133, 551] width 16 height 5
click at [62, 491] on div "Pen" at bounding box center [59, 551] width 9 height 5
click at [19, 354] on div at bounding box center [19, 354] width 6 height 6
click at [236, 491] on div "Undo" at bounding box center [238, 551] width 13 height 5
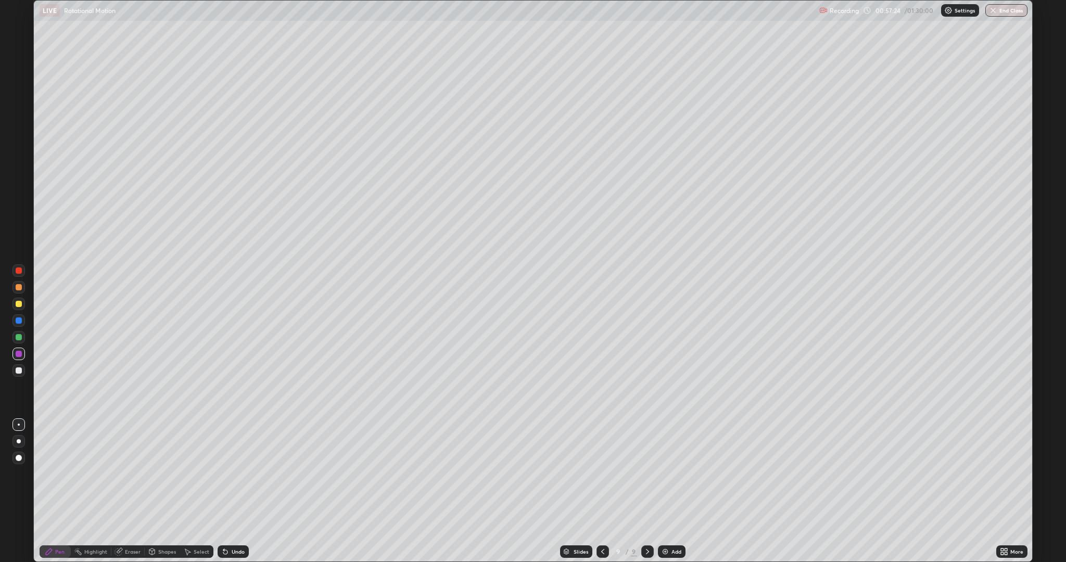
click at [236, 491] on div "Undo" at bounding box center [238, 551] width 13 height 5
click at [232, 491] on div "Undo" at bounding box center [233, 551] width 31 height 12
click at [224, 491] on icon at bounding box center [225, 552] width 4 height 4
click at [228, 491] on div "Undo" at bounding box center [233, 551] width 31 height 12
click at [664, 491] on img at bounding box center [665, 551] width 8 height 8
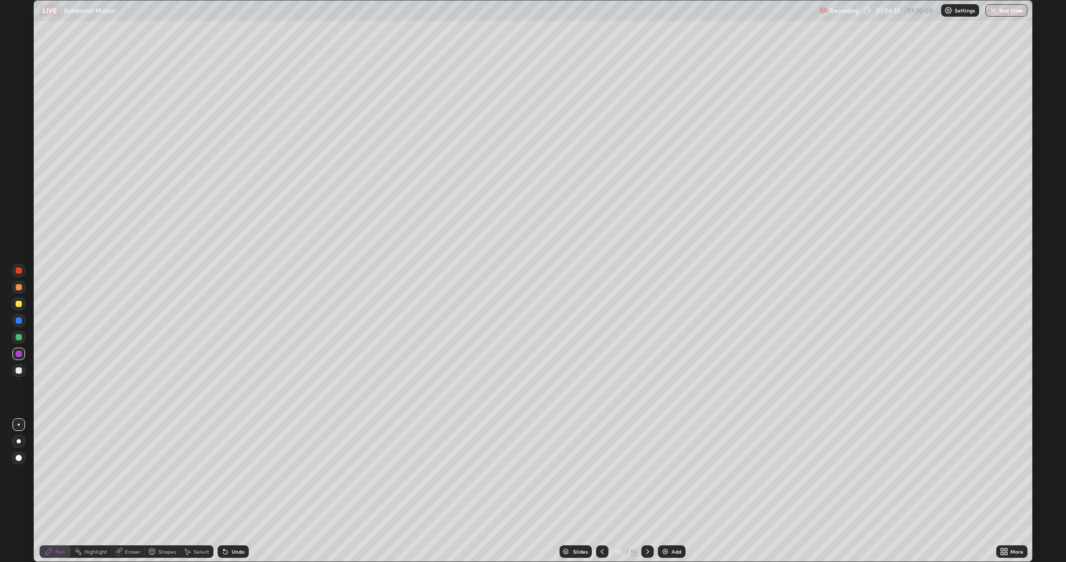
click at [236, 491] on div "Undo" at bounding box center [238, 551] width 13 height 5
click at [233, 491] on div "Undo" at bounding box center [233, 551] width 31 height 12
click at [19, 304] on div at bounding box center [19, 304] width 6 height 6
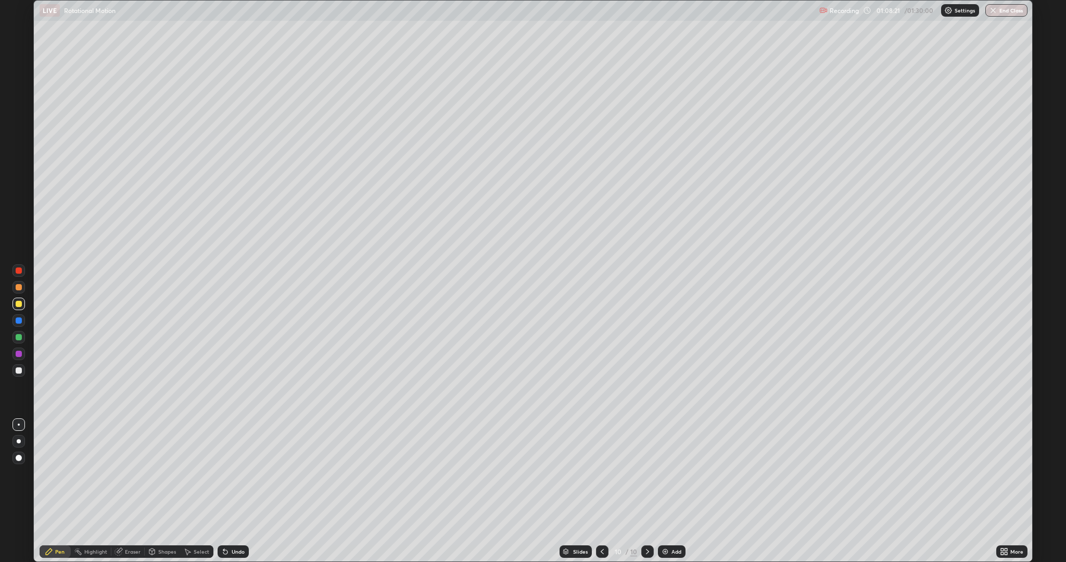
click at [16, 368] on div at bounding box center [19, 370] width 6 height 6
click at [239, 491] on div "Undo" at bounding box center [238, 551] width 13 height 5
click at [236, 491] on div "Undo" at bounding box center [238, 551] width 13 height 5
click at [168, 491] on div "Shapes" at bounding box center [167, 551] width 18 height 5
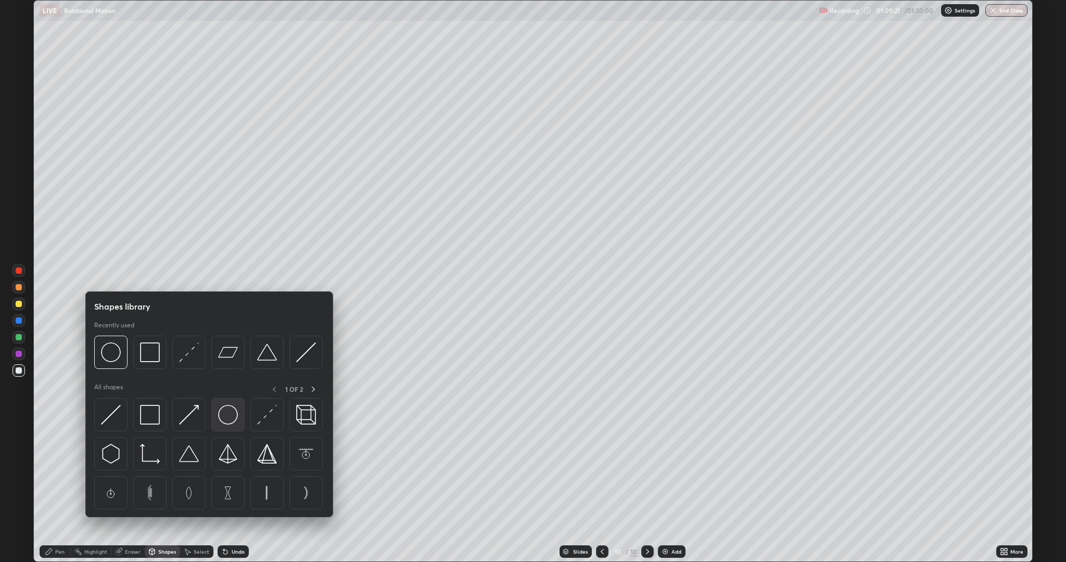
click at [231, 419] on img at bounding box center [228, 415] width 20 height 20
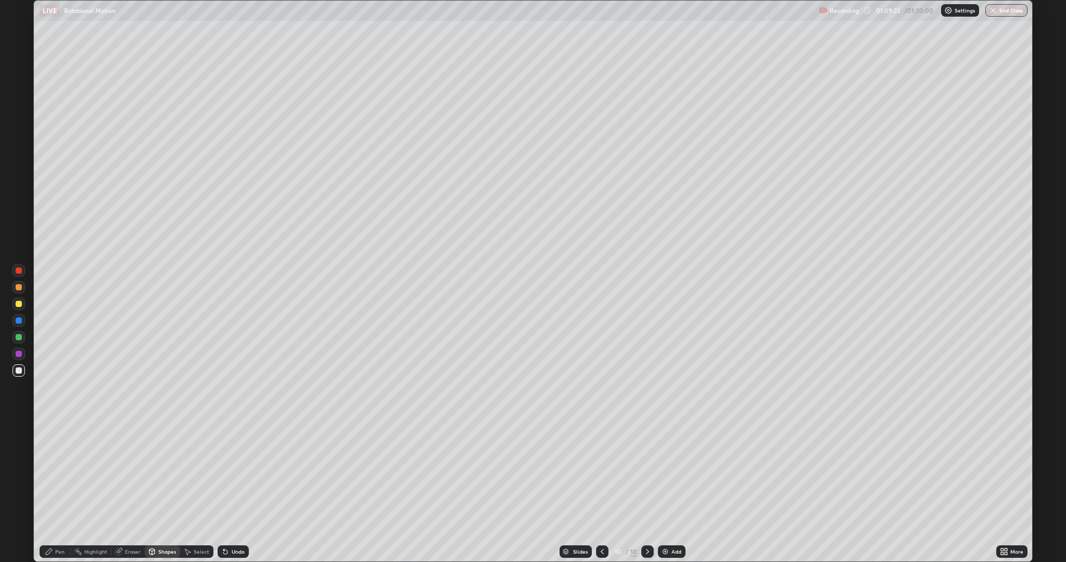
click at [172, 491] on div "Shapes" at bounding box center [167, 551] width 18 height 5
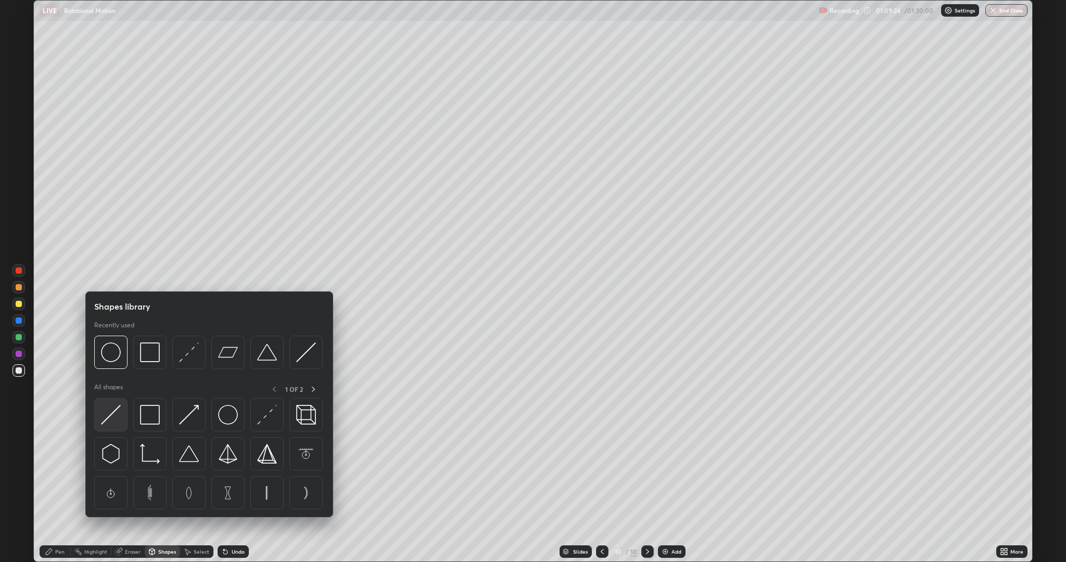
click at [121, 420] on div at bounding box center [110, 414] width 33 height 33
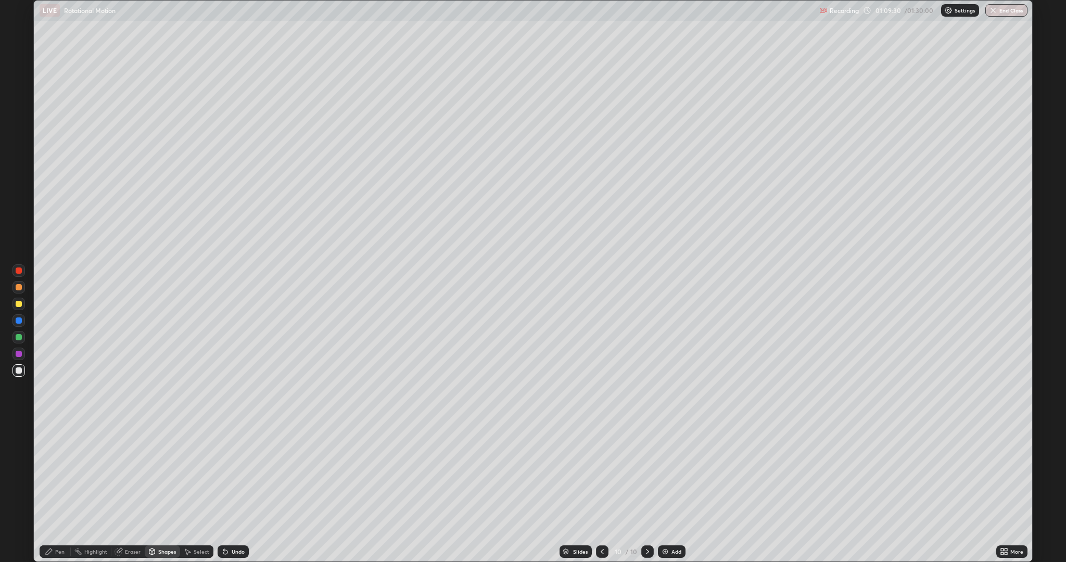
click at [47, 491] on icon at bounding box center [49, 551] width 8 height 8
click at [206, 491] on div "Select" at bounding box center [202, 551] width 16 height 5
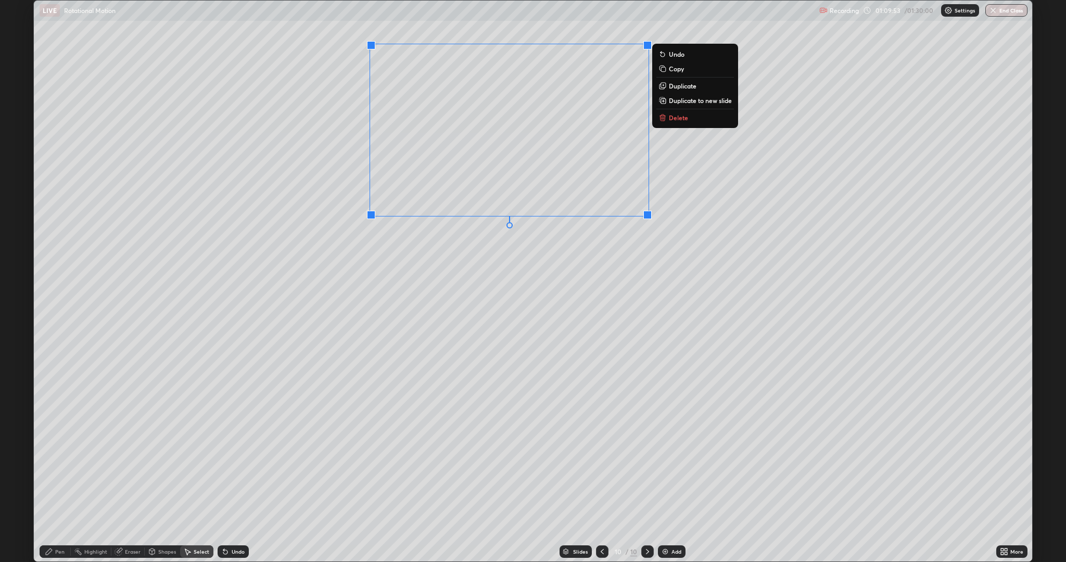
click at [517, 282] on div "0 ° Undo Copy Duplicate Duplicate to new slide Delete" at bounding box center [533, 281] width 998 height 561
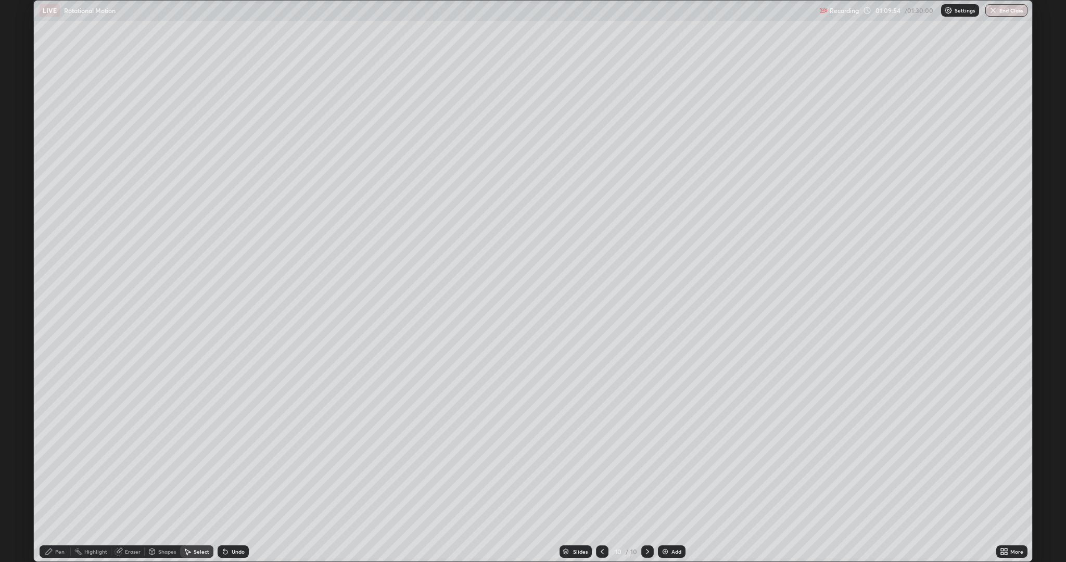
click at [63, 491] on div "Pen" at bounding box center [55, 551] width 31 height 12
click at [1019, 491] on div "More" at bounding box center [1016, 551] width 13 height 5
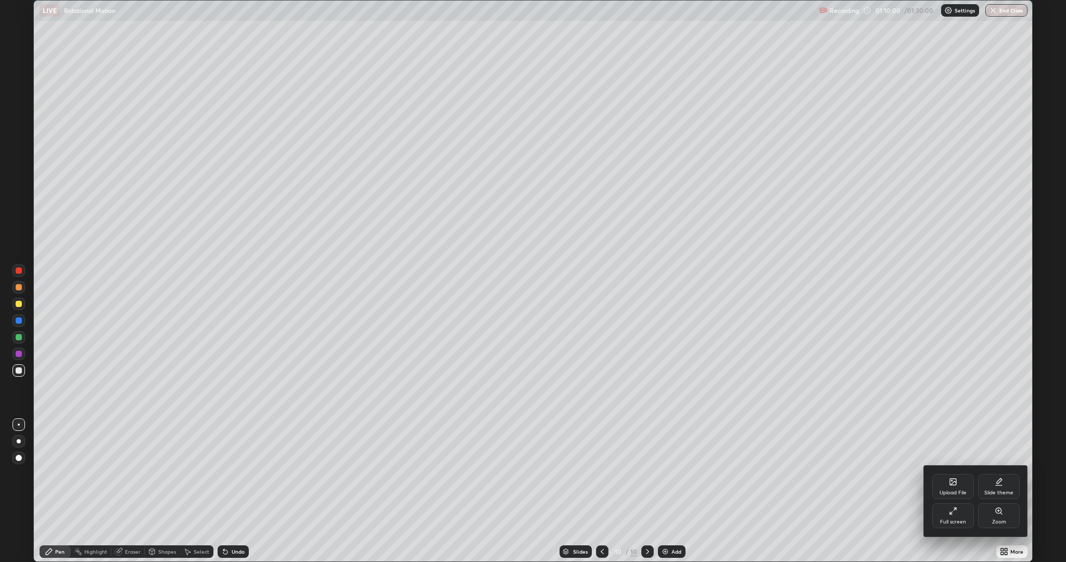
click at [959, 491] on div "Full screen" at bounding box center [953, 521] width 26 height 5
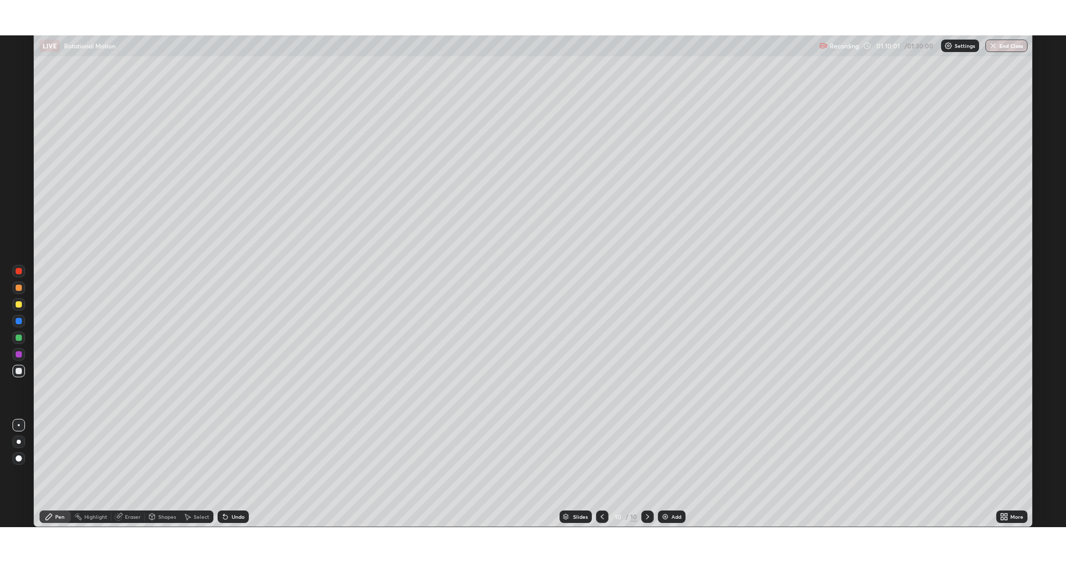
scroll to position [51550, 50976]
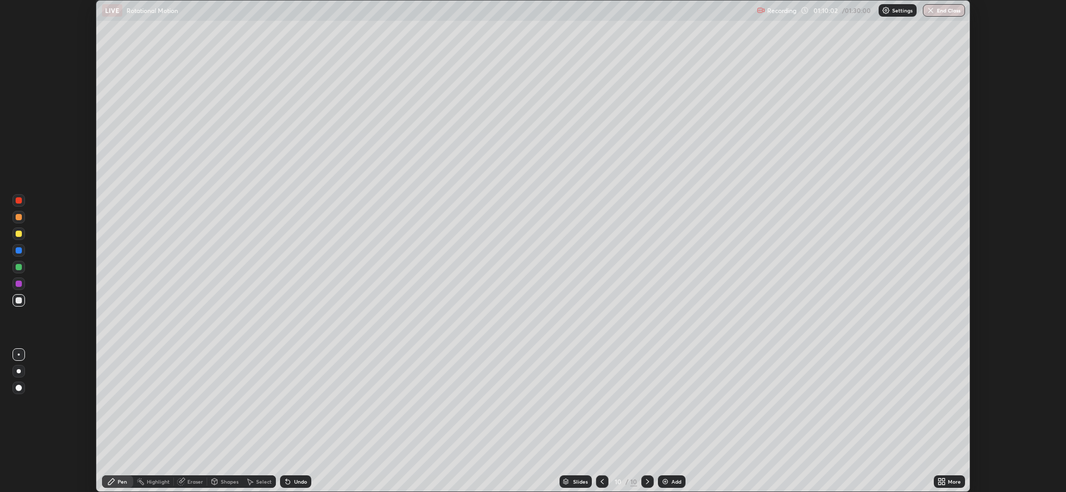
click at [960, 479] on div "More" at bounding box center [954, 481] width 13 height 5
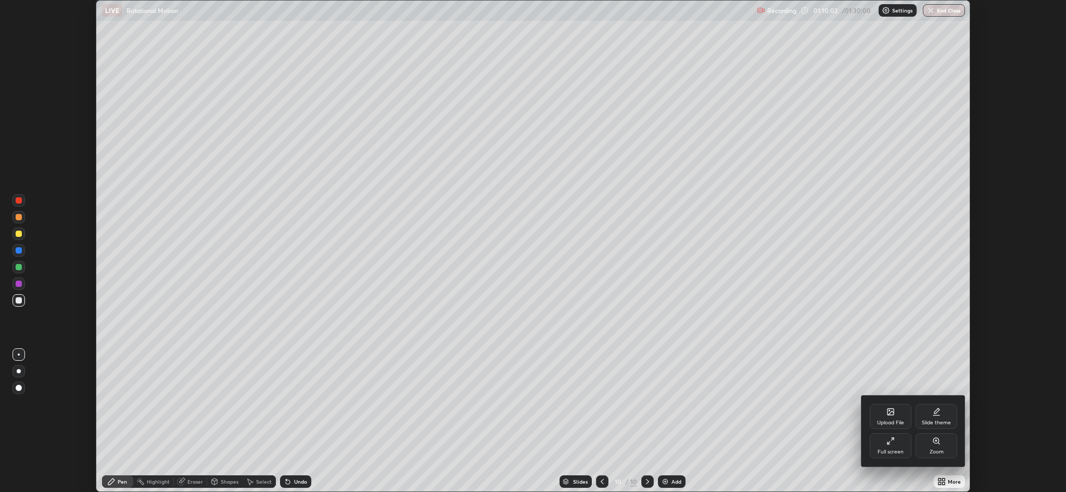
click at [904, 444] on div "Full screen" at bounding box center [891, 445] width 42 height 25
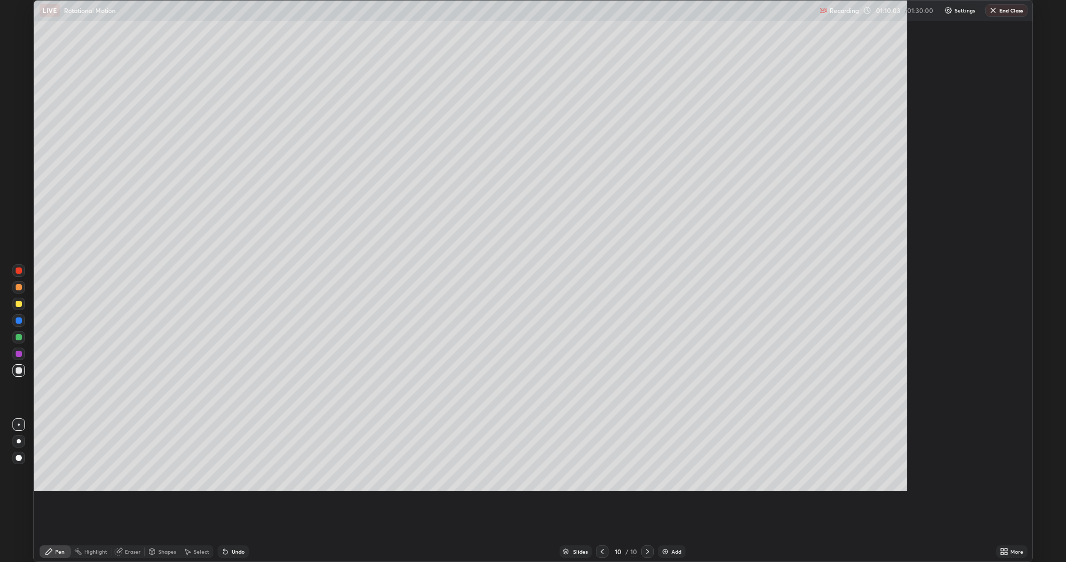
scroll to position [562, 1066]
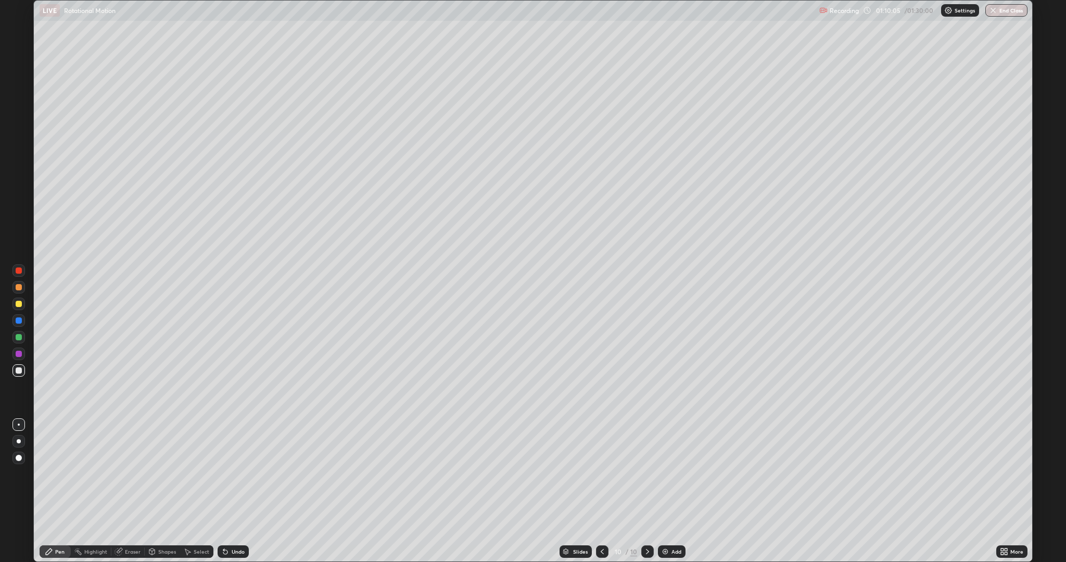
click at [174, 491] on div "Shapes" at bounding box center [162, 551] width 35 height 12
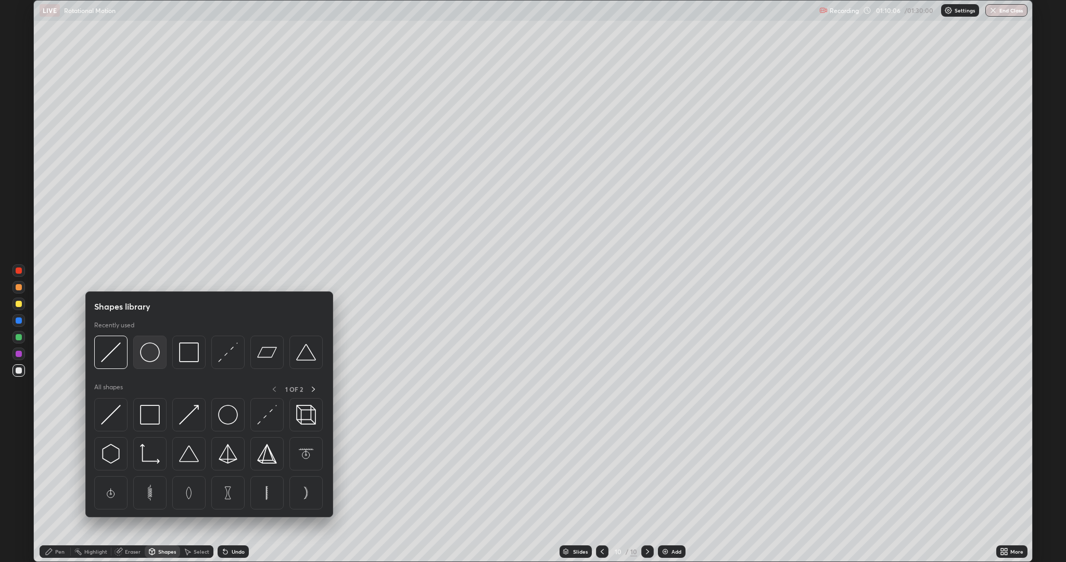
click at [154, 361] on img at bounding box center [150, 352] width 20 height 20
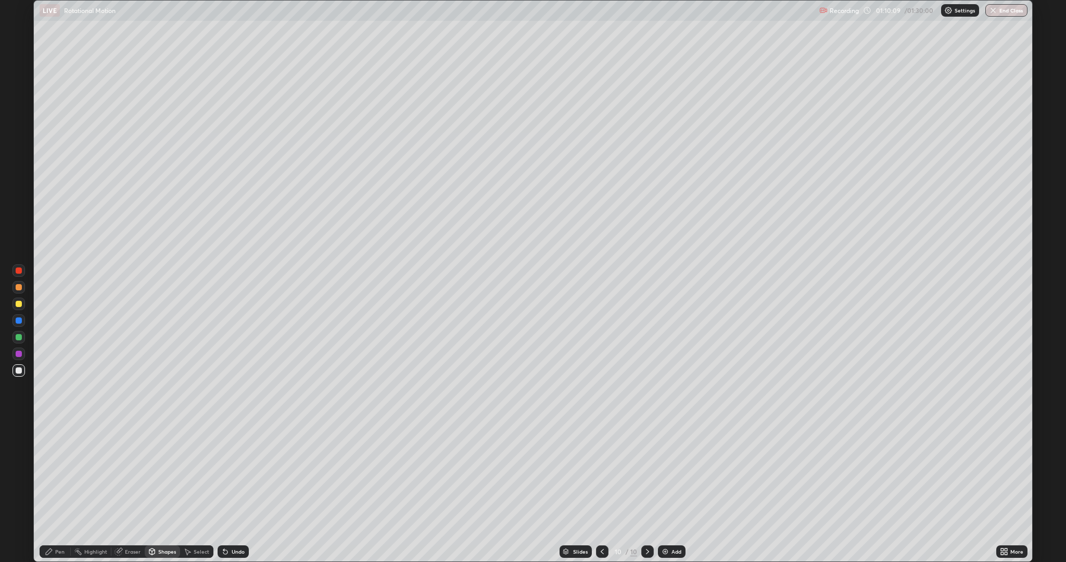
click at [235, 491] on div "Undo" at bounding box center [238, 551] width 13 height 5
click at [160, 491] on div "Shapes" at bounding box center [162, 551] width 35 height 12
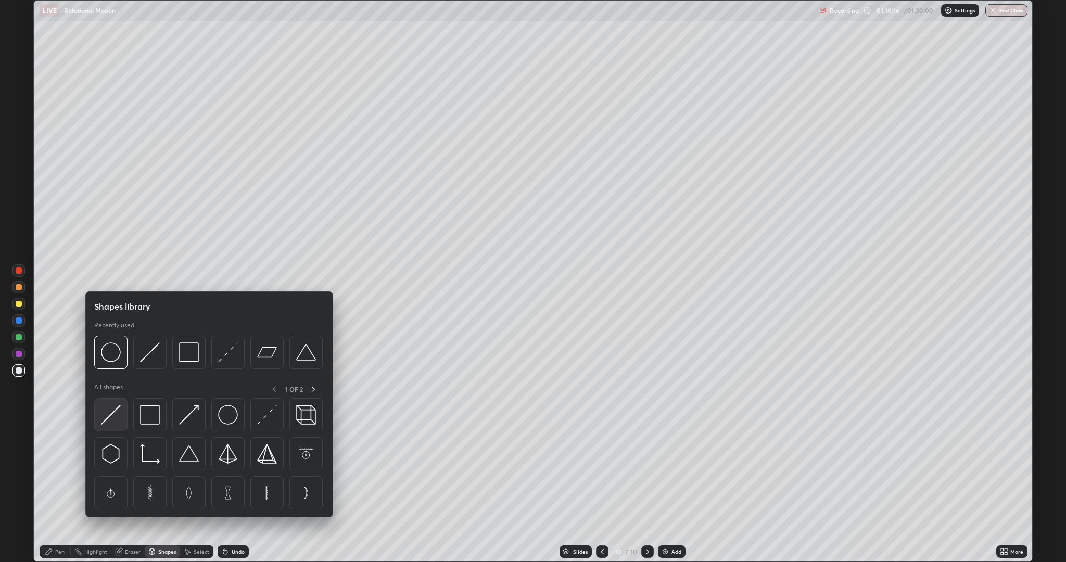
click at [114, 417] on img at bounding box center [111, 415] width 20 height 20
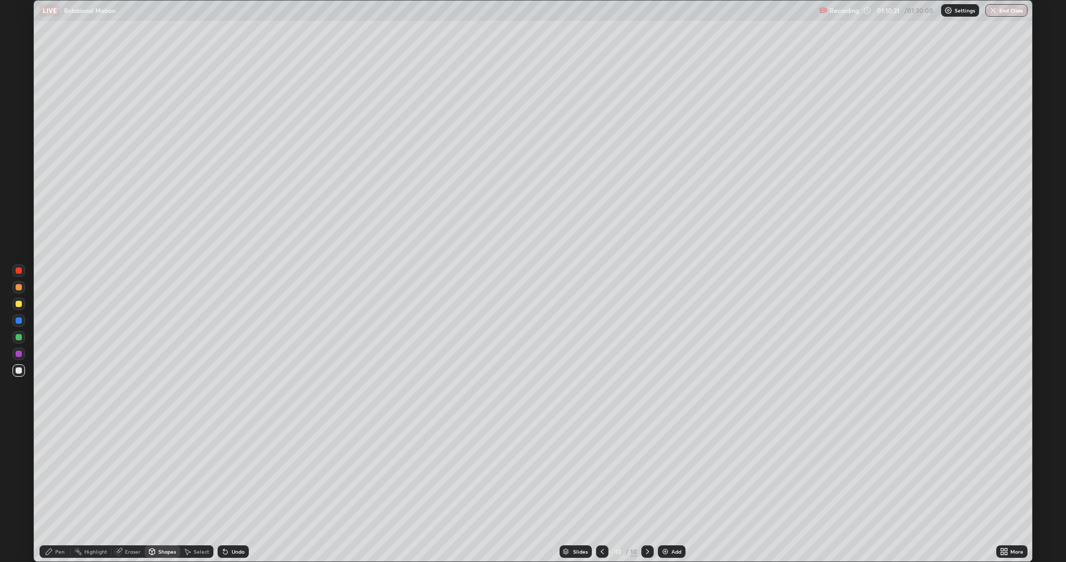
click at [64, 491] on div "Pen" at bounding box center [59, 551] width 9 height 5
click at [19, 304] on div at bounding box center [19, 304] width 6 height 6
click at [239, 491] on div "Undo" at bounding box center [238, 551] width 13 height 5
click at [133, 491] on div "Eraser" at bounding box center [133, 551] width 16 height 5
click at [58, 491] on div "Pen" at bounding box center [59, 551] width 9 height 5
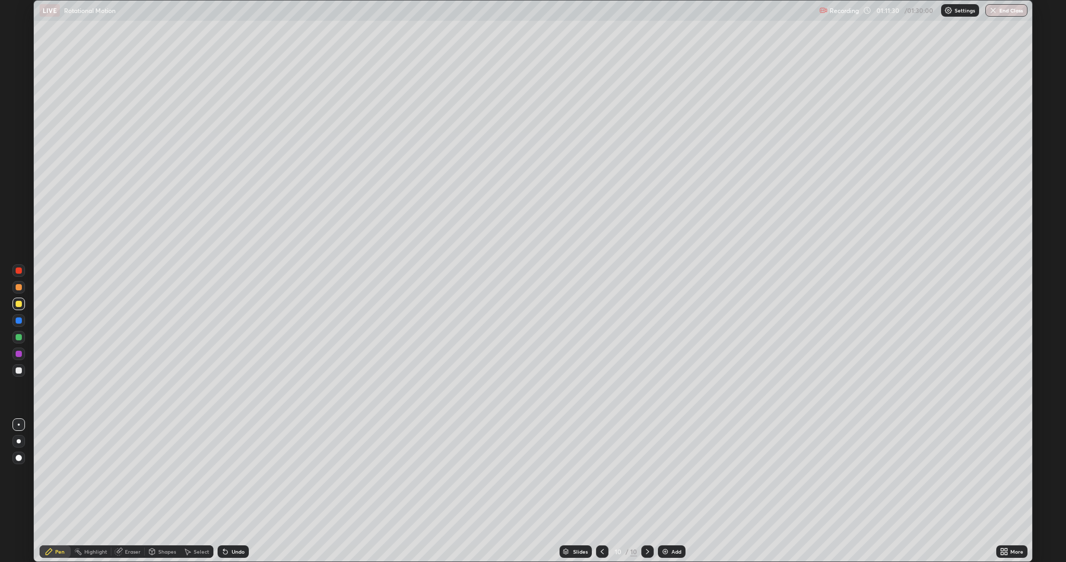
click at [241, 491] on div "Undo" at bounding box center [238, 551] width 13 height 5
click at [236, 491] on div "Undo" at bounding box center [238, 551] width 13 height 5
click at [238, 491] on div "Undo" at bounding box center [238, 551] width 13 height 5
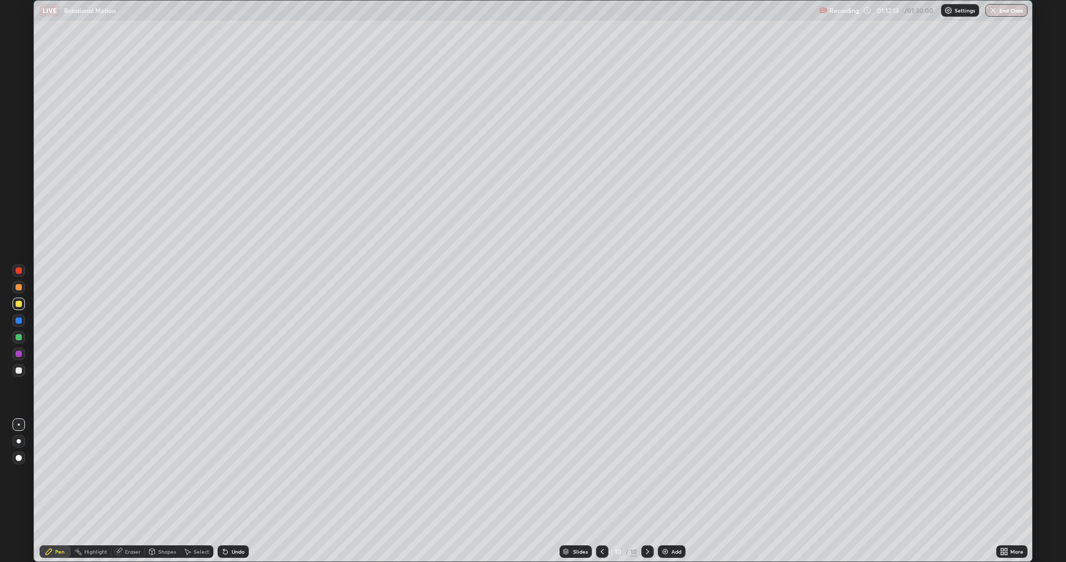
click at [228, 491] on icon at bounding box center [225, 551] width 8 height 8
click at [21, 269] on div at bounding box center [19, 270] width 6 height 6
click at [676, 491] on div "Add" at bounding box center [676, 551] width 10 height 5
click at [20, 369] on div at bounding box center [19, 370] width 6 height 6
click at [152, 491] on icon at bounding box center [152, 553] width 0 height 4
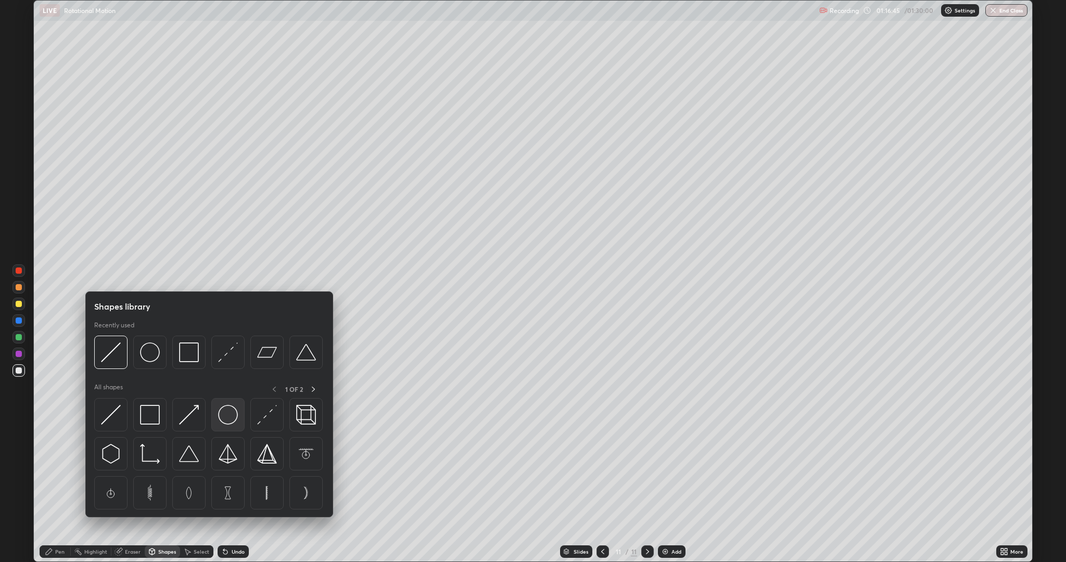
click at [240, 426] on div at bounding box center [227, 414] width 33 height 33
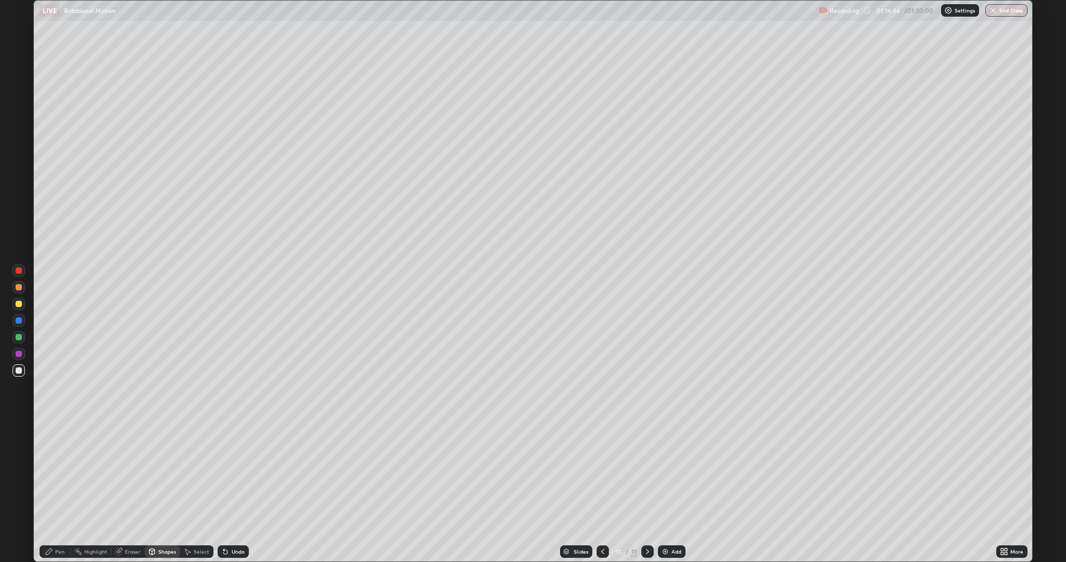
click at [56, 491] on div "Pen" at bounding box center [59, 551] width 9 height 5
click at [18, 336] on div at bounding box center [19, 337] width 6 height 6
click at [155, 491] on icon at bounding box center [152, 551] width 8 height 8
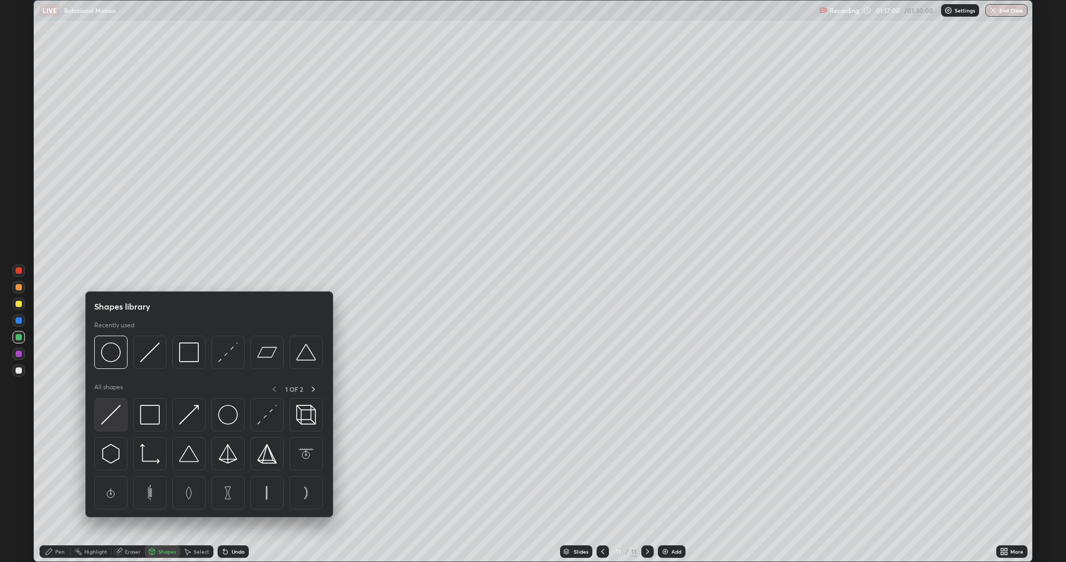
click at [101, 417] on img at bounding box center [111, 415] width 20 height 20
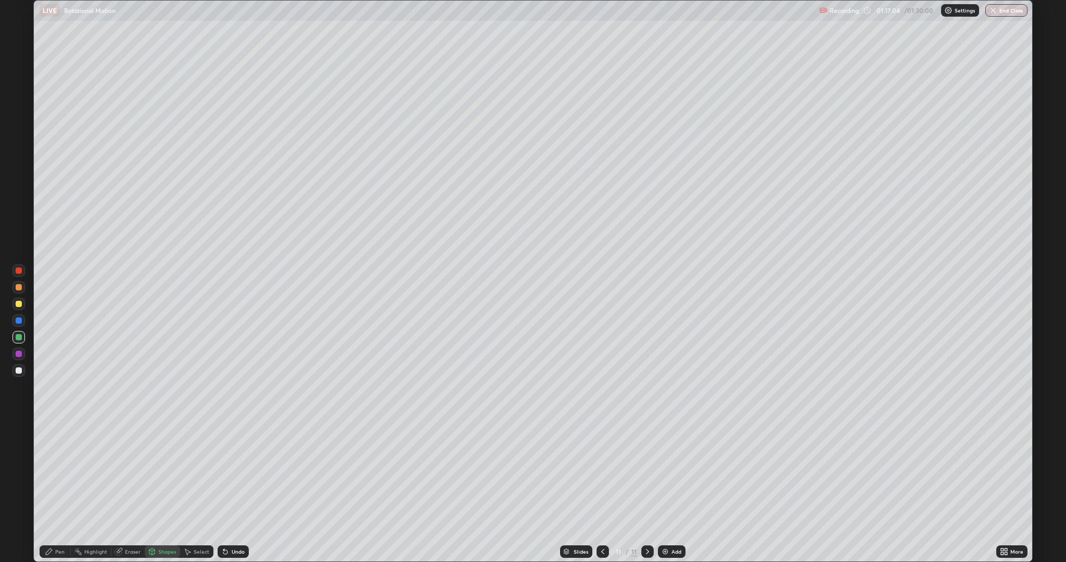
click at [57, 491] on div "Pen" at bounding box center [59, 551] width 9 height 5
click at [152, 491] on icon at bounding box center [152, 553] width 0 height 4
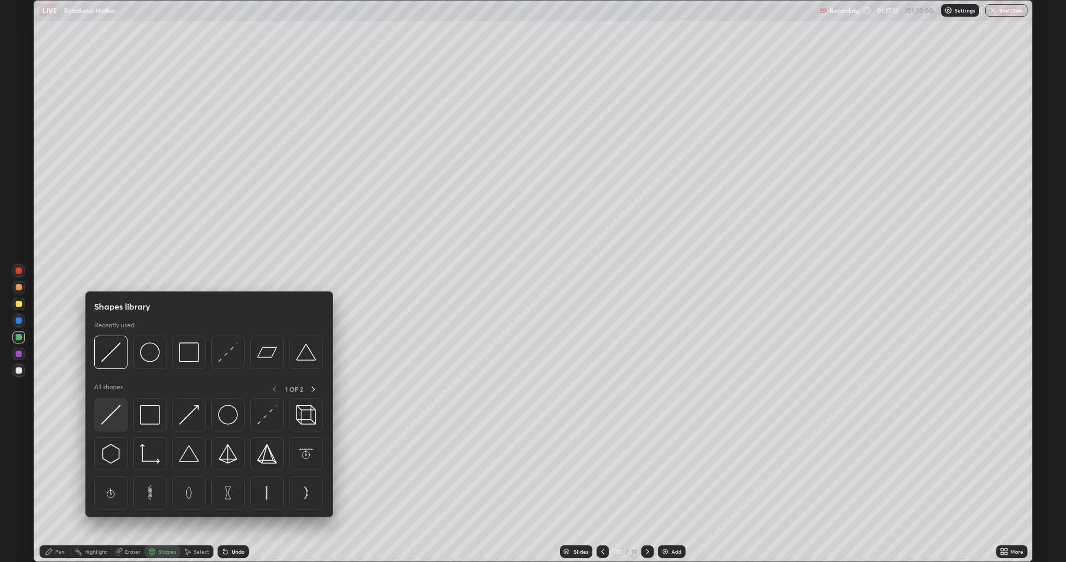
click at [113, 417] on img at bounding box center [111, 415] width 20 height 20
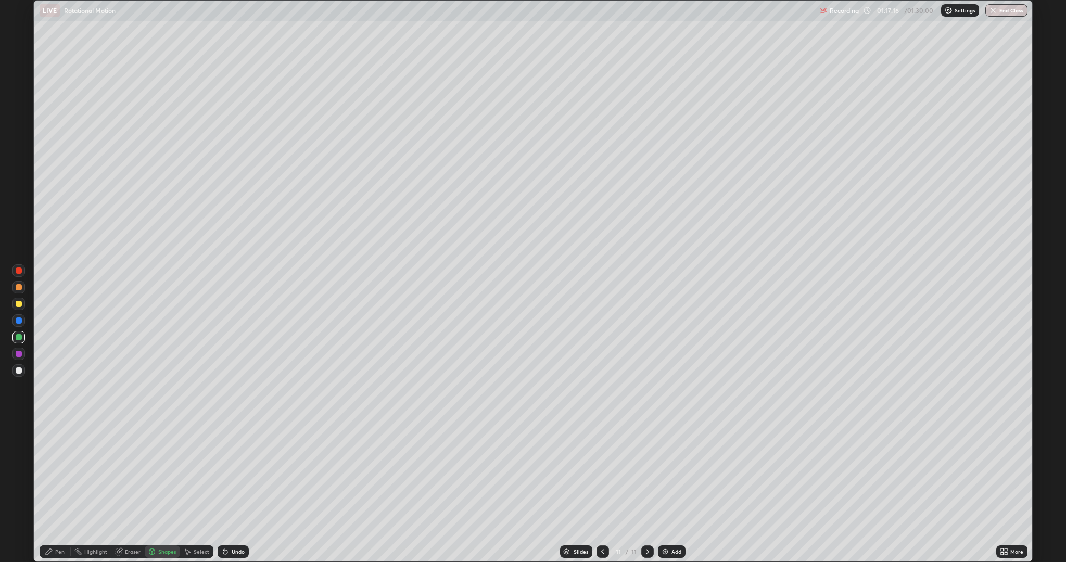
click at [50, 491] on icon at bounding box center [49, 552] width 6 height 6
click at [162, 491] on div "Shapes" at bounding box center [167, 551] width 18 height 5
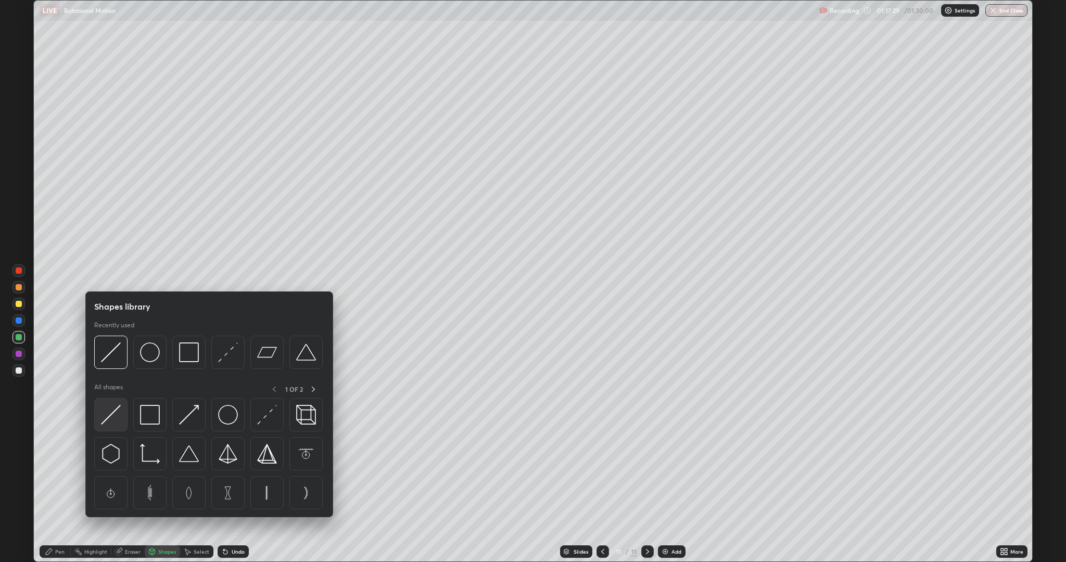
click at [116, 417] on img at bounding box center [111, 415] width 20 height 20
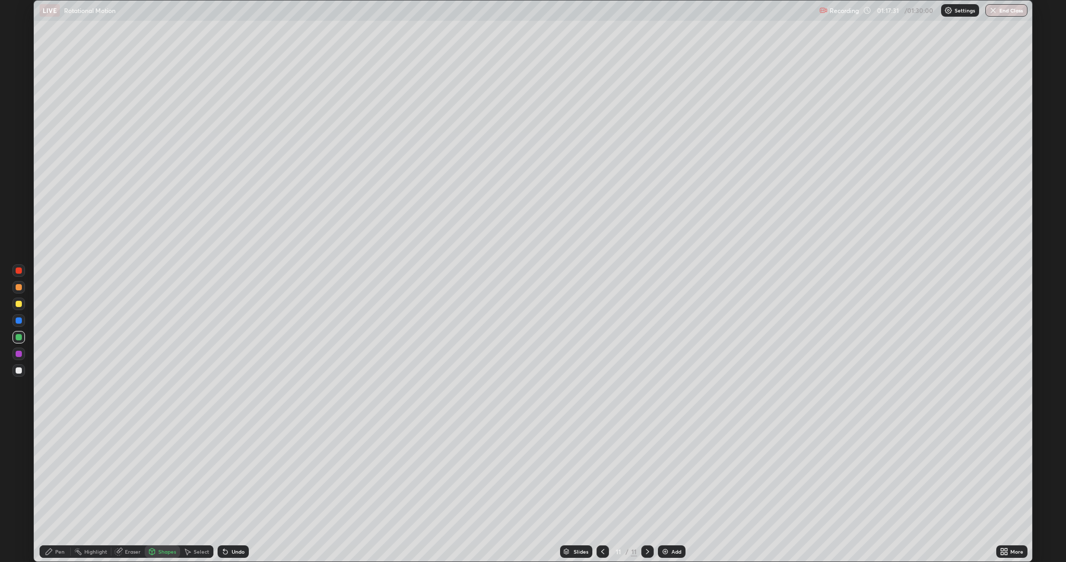
click at [75, 491] on circle at bounding box center [75, 551] width 1 height 1
click at [48, 491] on icon at bounding box center [49, 552] width 6 height 6
click at [18, 304] on div at bounding box center [19, 304] width 6 height 6
click at [19, 371] on div at bounding box center [19, 370] width 6 height 6
click at [233, 491] on div "Undo" at bounding box center [238, 551] width 13 height 5
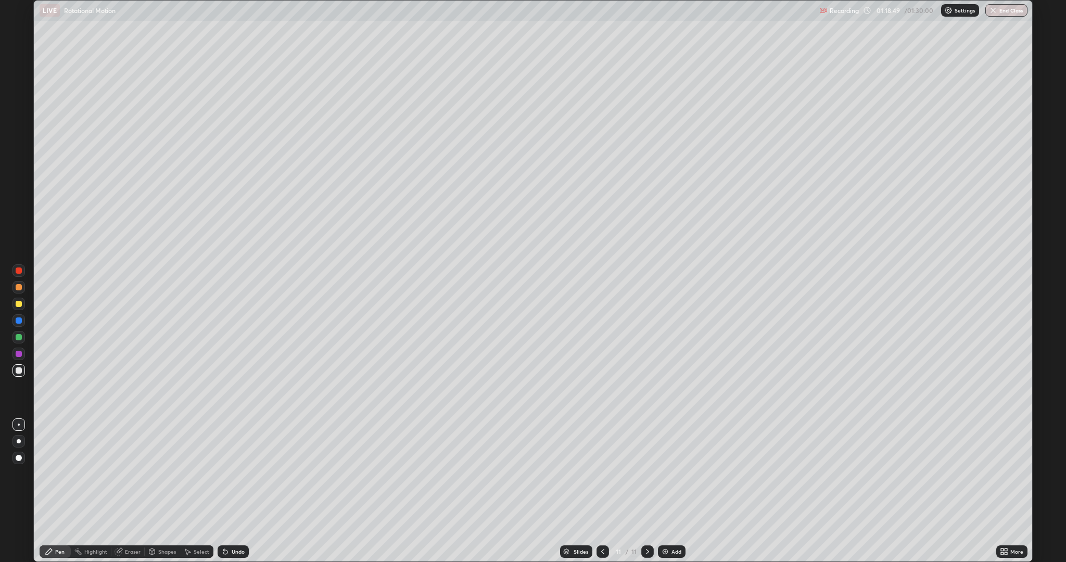
click at [233, 491] on div "Undo" at bounding box center [238, 551] width 13 height 5
click at [236, 491] on div "Undo" at bounding box center [238, 551] width 13 height 5
click at [123, 491] on div "Eraser" at bounding box center [127, 551] width 33 height 12
click at [60, 491] on div "Pen" at bounding box center [59, 551] width 9 height 5
click at [132, 491] on div "Eraser" at bounding box center [133, 551] width 16 height 5
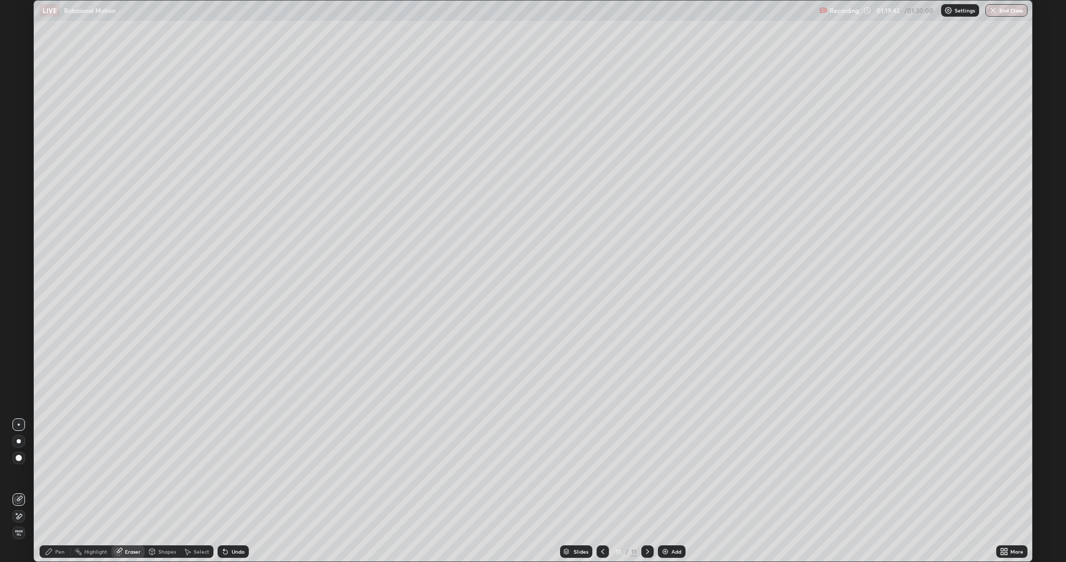
click at [75, 491] on circle at bounding box center [74, 550] width 1 height 1
click at [66, 491] on div "Pen" at bounding box center [55, 551] width 31 height 12
click at [603, 491] on icon at bounding box center [602, 551] width 8 height 8
click at [648, 491] on icon at bounding box center [647, 551] width 8 height 8
click at [1014, 12] on button "End Class" at bounding box center [1006, 10] width 41 height 12
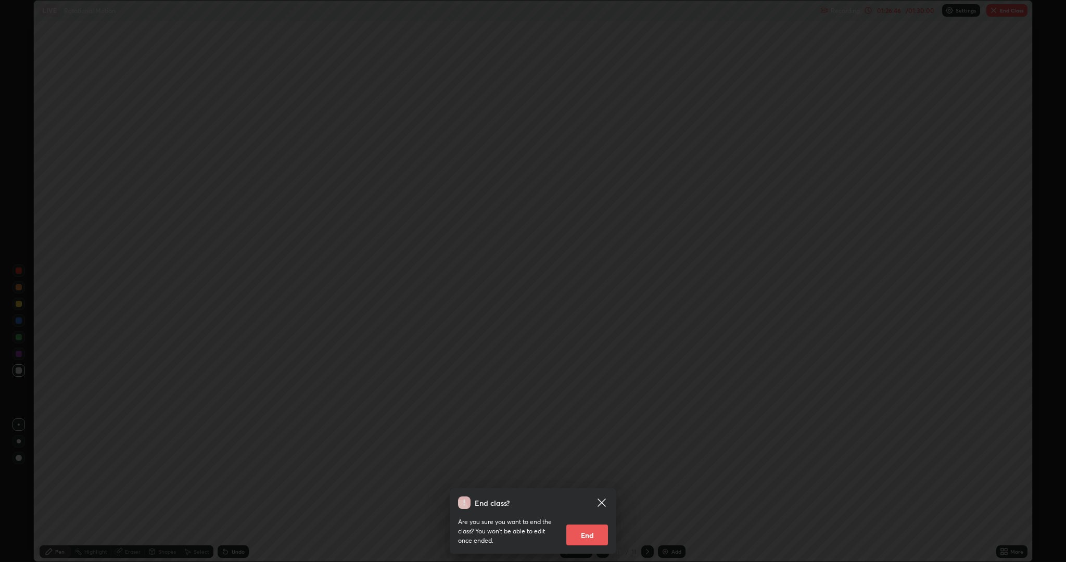
click at [598, 491] on button "End" at bounding box center [587, 535] width 42 height 21
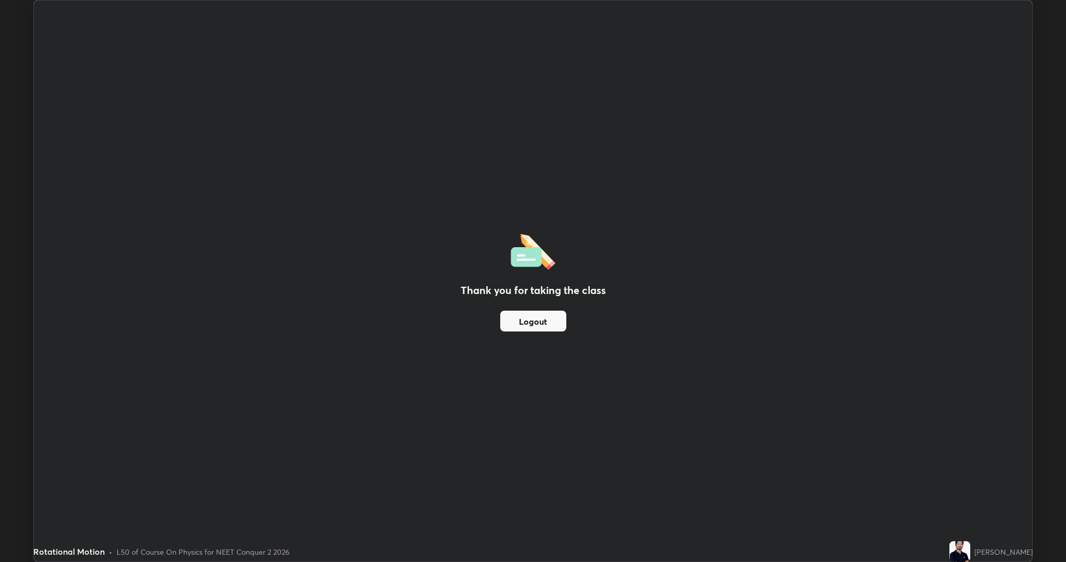
click at [535, 323] on button "Logout" at bounding box center [533, 321] width 66 height 21
click at [527, 325] on button "Logout" at bounding box center [533, 321] width 66 height 21
